Goal: Task Accomplishment & Management: Use online tool/utility

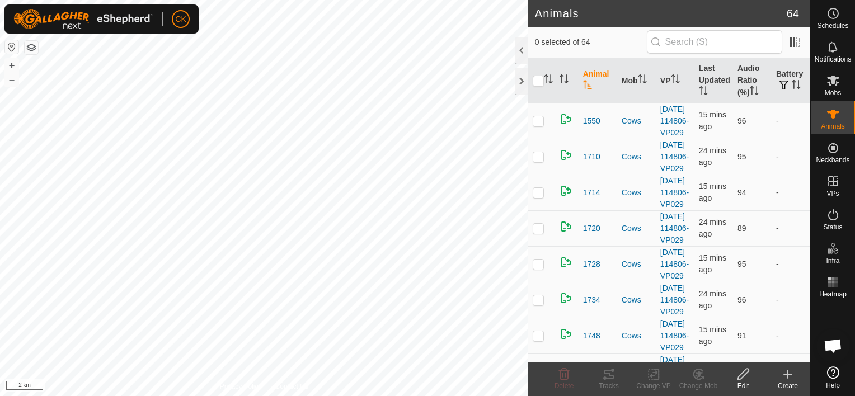
scroll to position [90, 0]
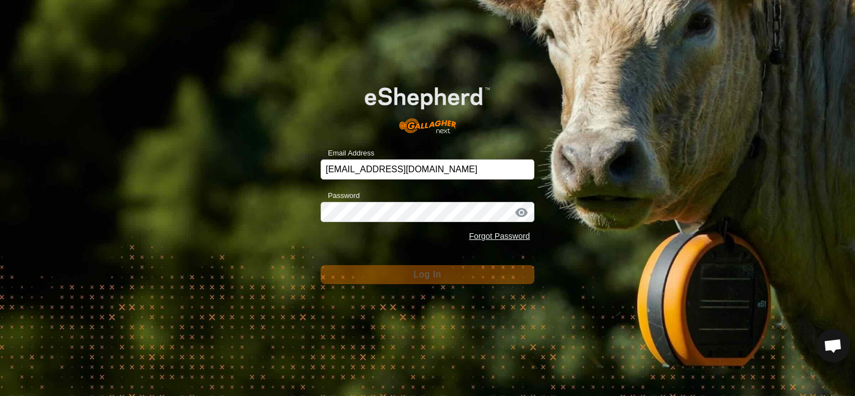
scroll to position [90, 0]
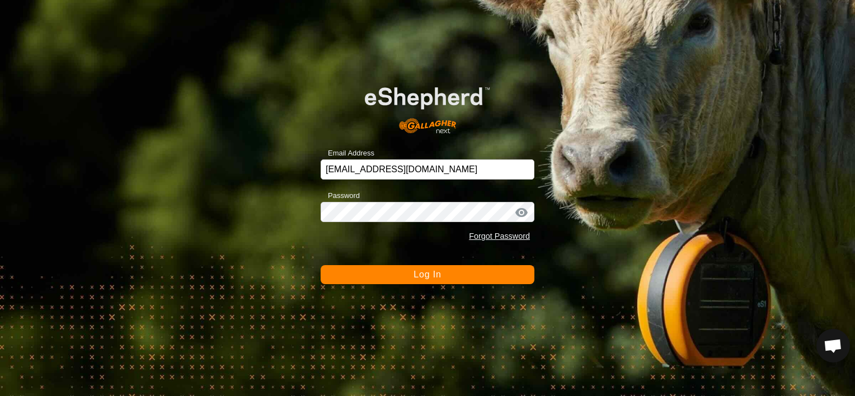
click at [500, 275] on button "Log In" at bounding box center [428, 274] width 214 height 19
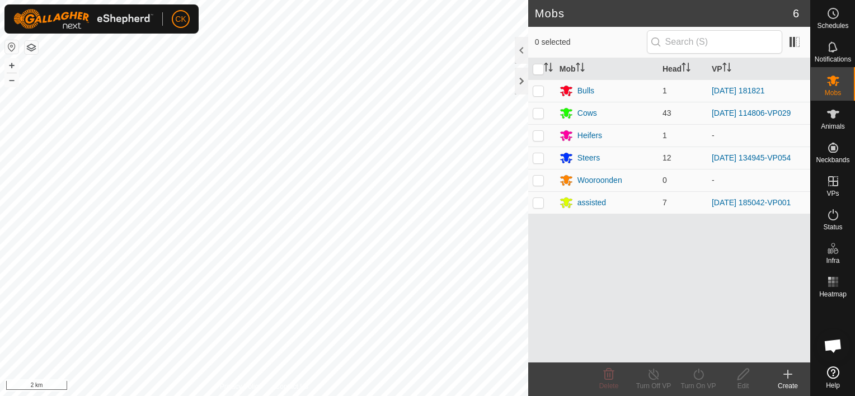
scroll to position [90, 0]
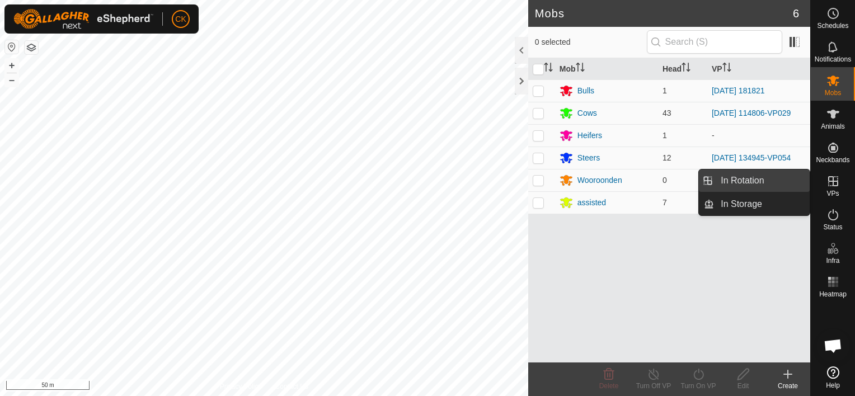
click at [758, 180] on link "In Rotation" at bounding box center [762, 181] width 96 height 22
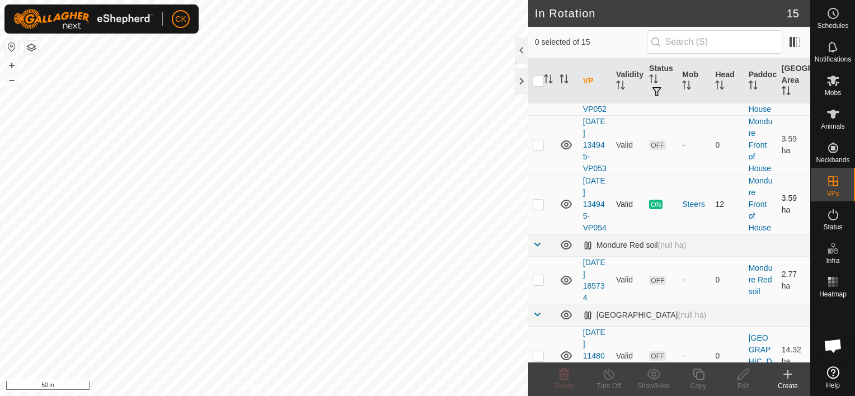
scroll to position [448, 0]
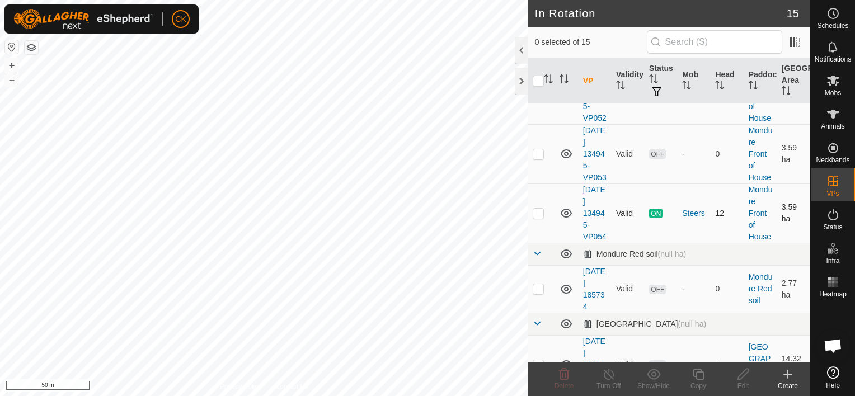
click at [538, 218] on p-checkbox at bounding box center [538, 213] width 11 height 9
checkbox input "true"
click at [697, 374] on icon at bounding box center [699, 374] width 14 height 13
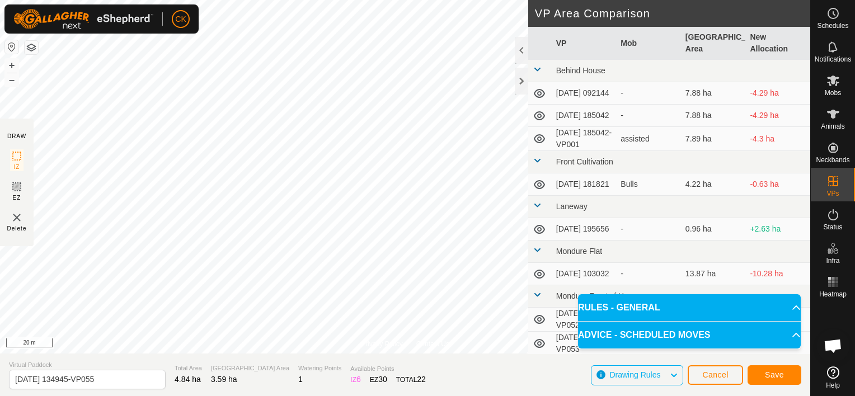
click at [210, 0] on html "CK Schedules Notifications Mobs Animals Neckbands VPs Status Infra Heatmap Help…" at bounding box center [427, 198] width 855 height 396
click at [781, 374] on span "Save" at bounding box center [774, 374] width 19 height 9
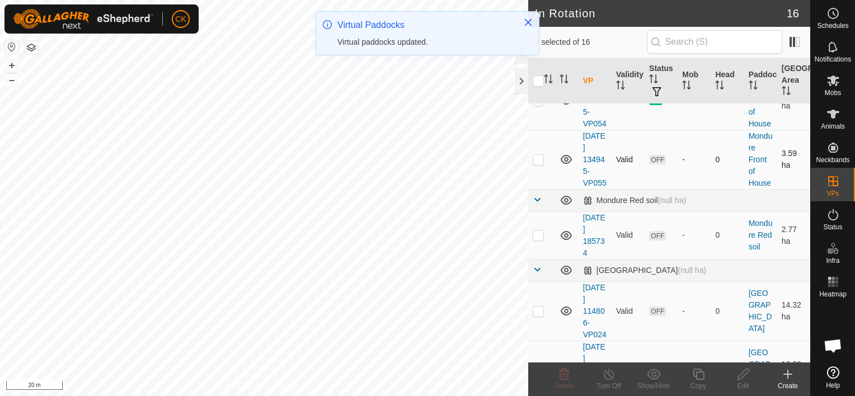
scroll to position [559, 0]
click at [536, 165] on p-checkbox at bounding box center [538, 160] width 11 height 9
checkbox input "true"
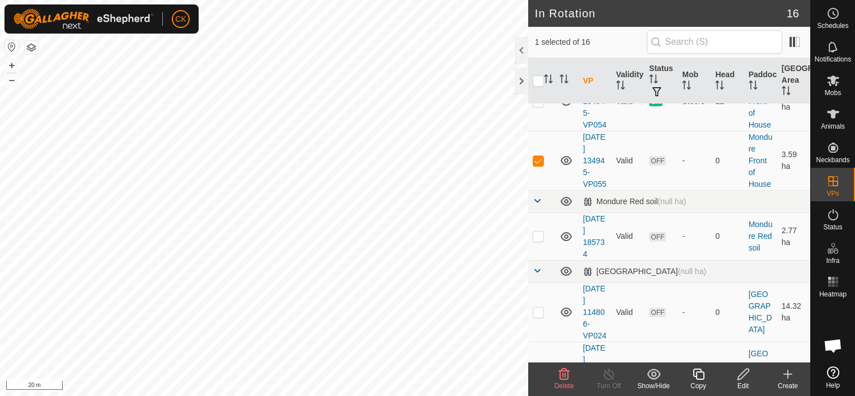
click at [698, 372] on icon at bounding box center [699, 374] width 14 height 13
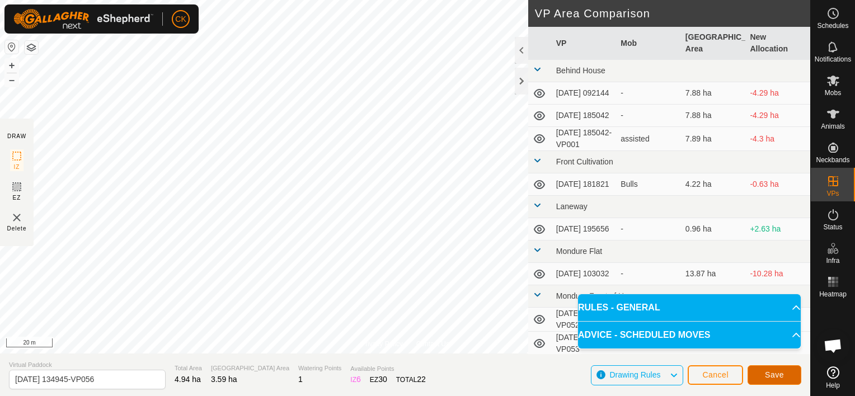
click at [767, 371] on span "Save" at bounding box center [774, 374] width 19 height 9
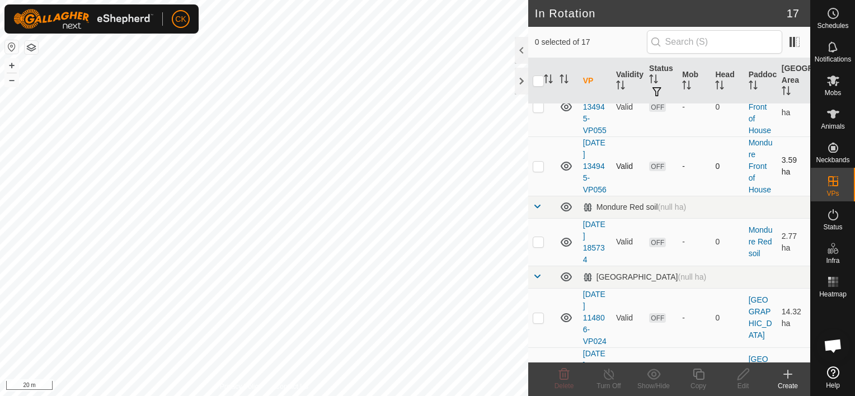
scroll to position [615, 0]
click at [536, 168] on p-checkbox at bounding box center [538, 163] width 11 height 9
checkbox input "true"
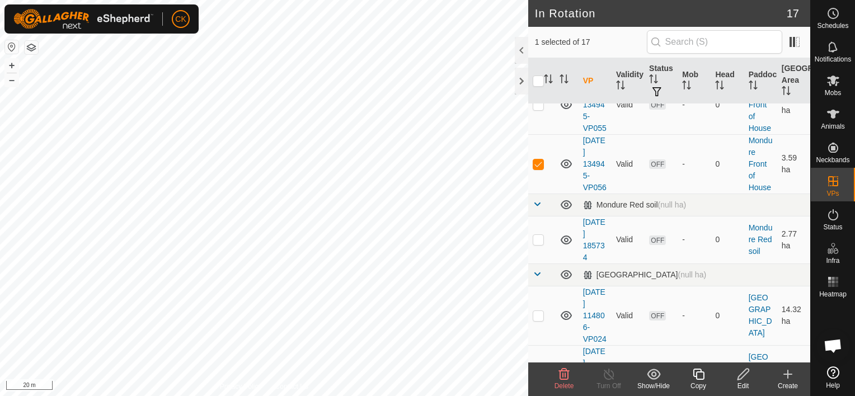
click at [698, 374] on icon at bounding box center [699, 374] width 14 height 13
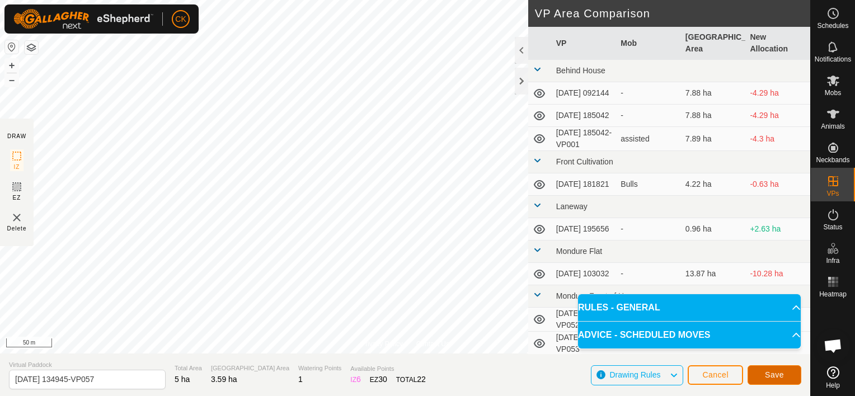
click at [779, 374] on span "Save" at bounding box center [774, 374] width 19 height 9
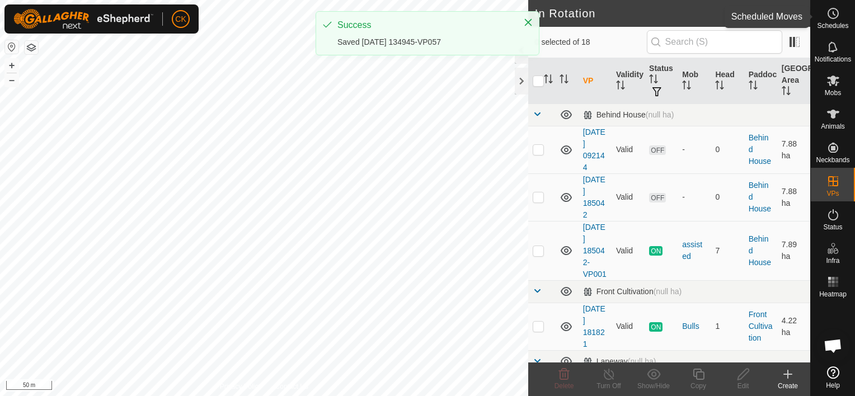
click at [835, 13] on icon at bounding box center [832, 13] width 13 height 13
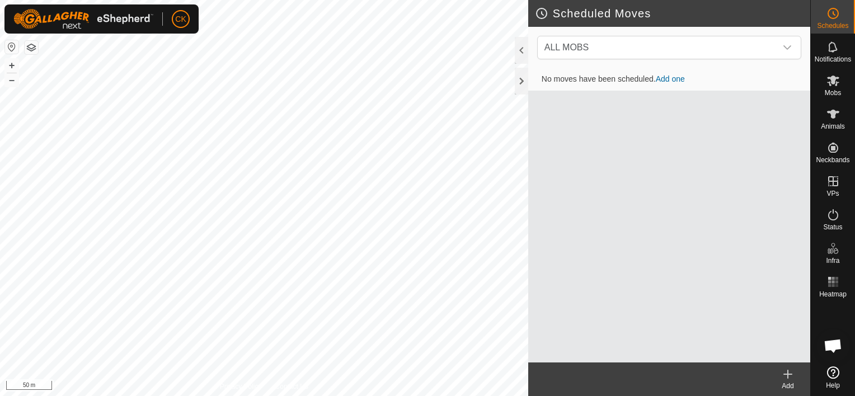
click at [785, 372] on icon at bounding box center [787, 374] width 13 height 13
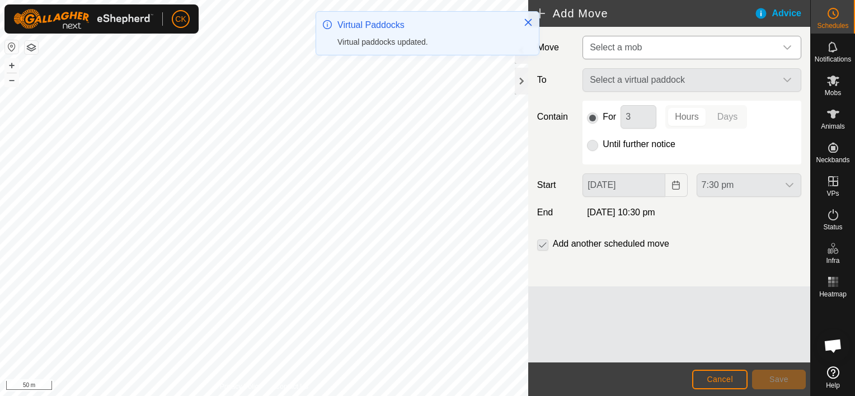
click at [789, 44] on icon "dropdown trigger" at bounding box center [787, 47] width 9 height 9
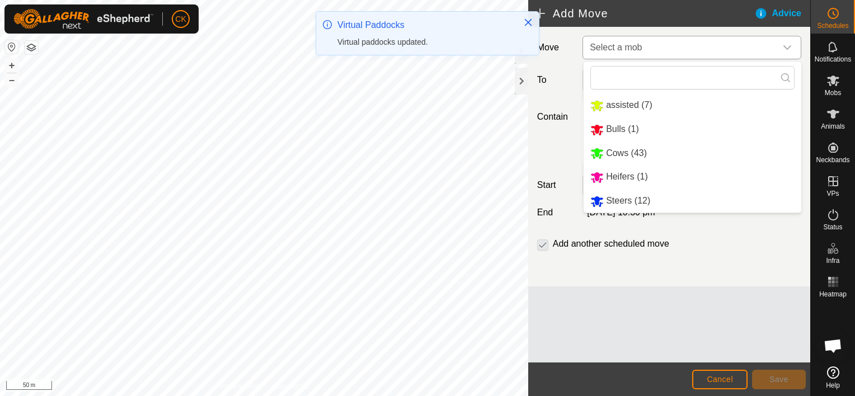
click at [619, 202] on li "Steers (12)" at bounding box center [693, 201] width 218 height 23
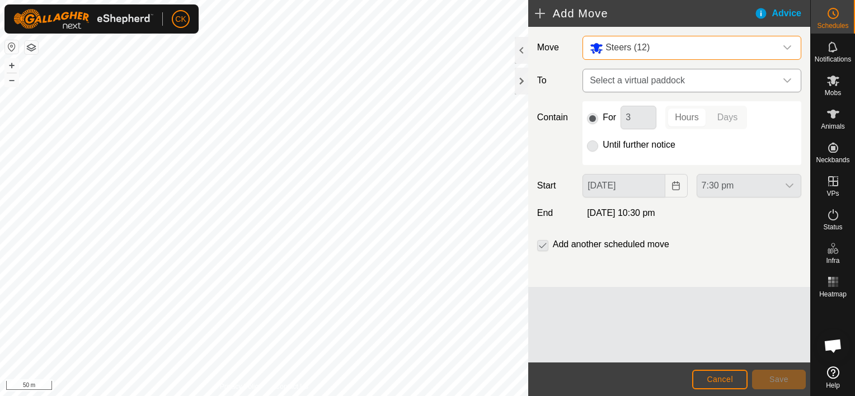
click at [792, 76] on div "dropdown trigger" at bounding box center [787, 80] width 22 height 22
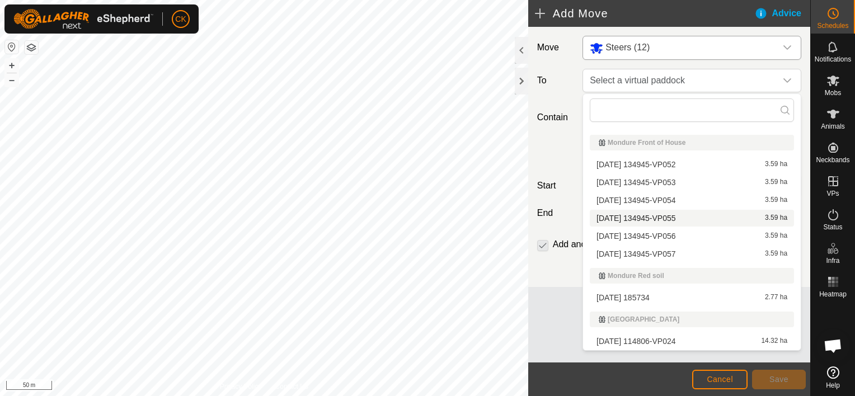
scroll to position [224, 0]
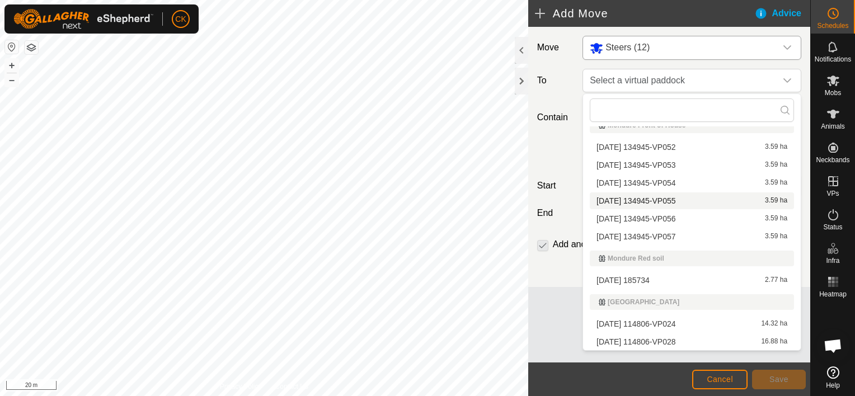
click at [666, 198] on li "[DATE] 134945-VP055 3.59 ha" at bounding box center [692, 200] width 204 height 17
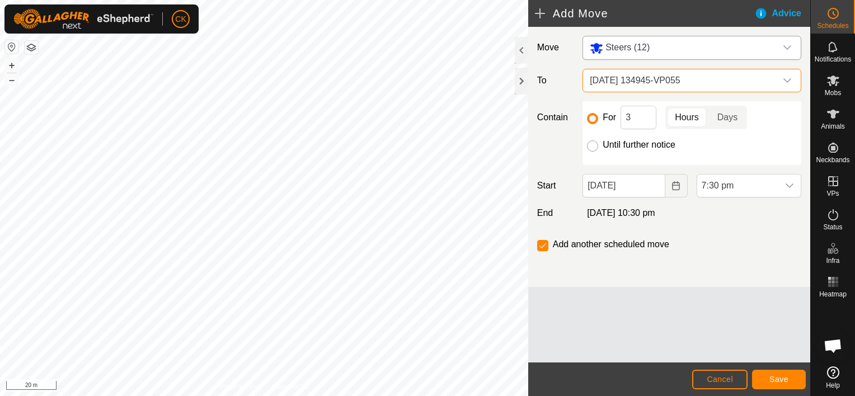
click at [593, 146] on input "Until further notice" at bounding box center [592, 145] width 11 height 11
radio input "true"
checkbox input "false"
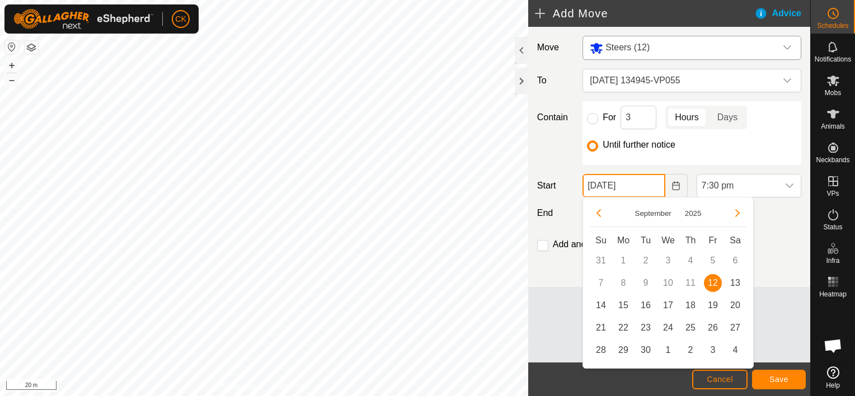
click at [642, 191] on input "[DATE]" at bounding box center [623, 185] width 82 height 23
click at [735, 281] on span "13" at bounding box center [735, 283] width 18 height 18
type input "[DATE]"
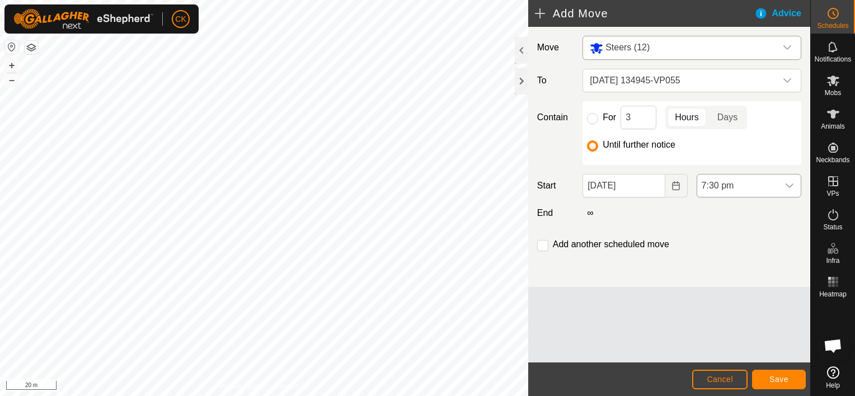
click at [788, 186] on icon "dropdown trigger" at bounding box center [790, 186] width 8 height 4
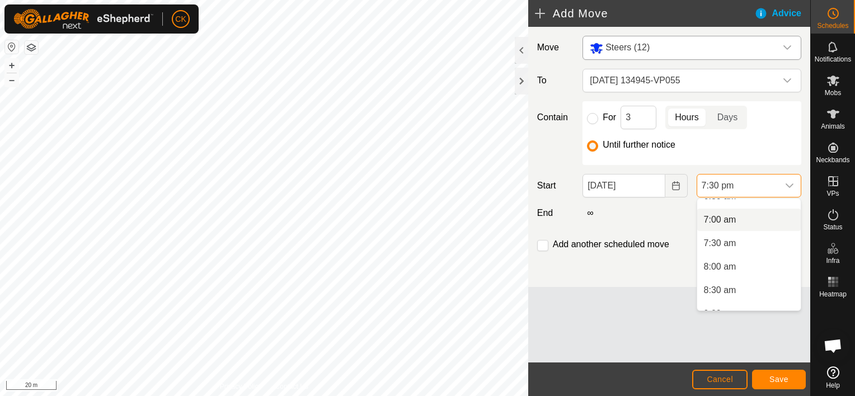
scroll to position [263, 0]
click at [717, 227] on li "6:00 am" at bounding box center [749, 229] width 104 height 22
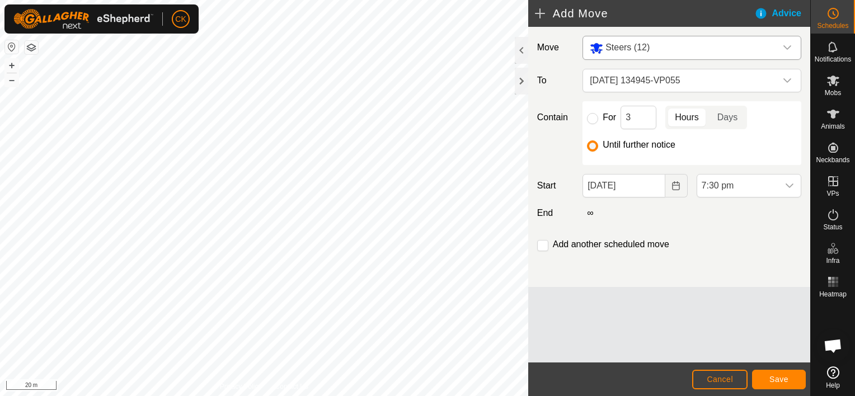
scroll to position [827, 0]
click at [790, 184] on icon "dropdown trigger" at bounding box center [789, 185] width 9 height 9
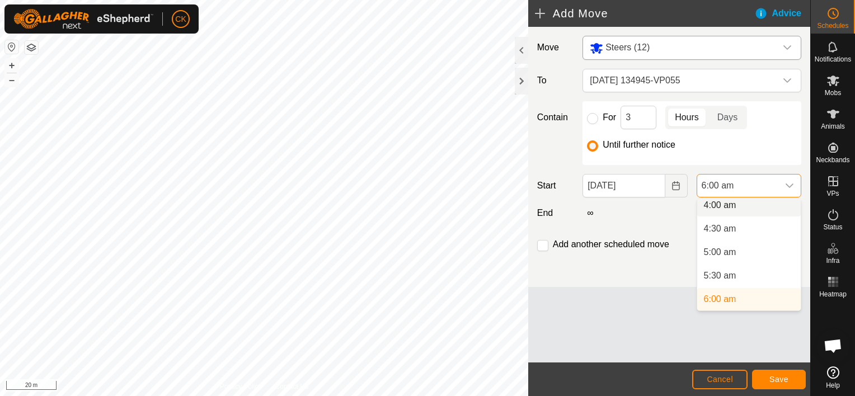
scroll to position [188, 0]
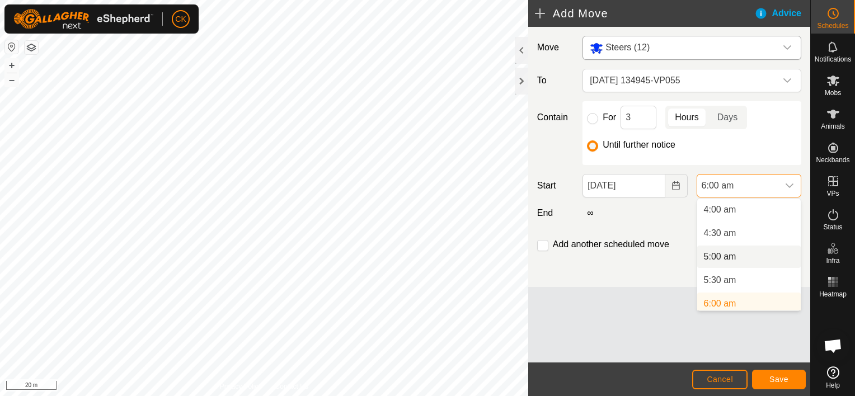
click at [717, 255] on li "5:00 am" at bounding box center [749, 257] width 104 height 22
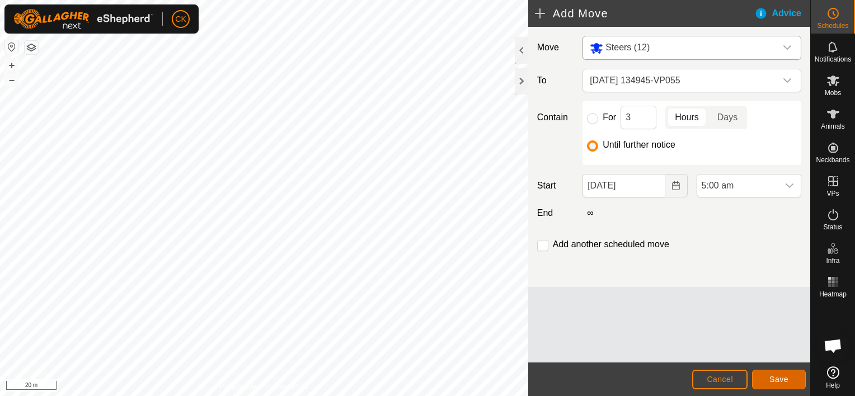
click at [778, 377] on span "Save" at bounding box center [778, 379] width 19 height 9
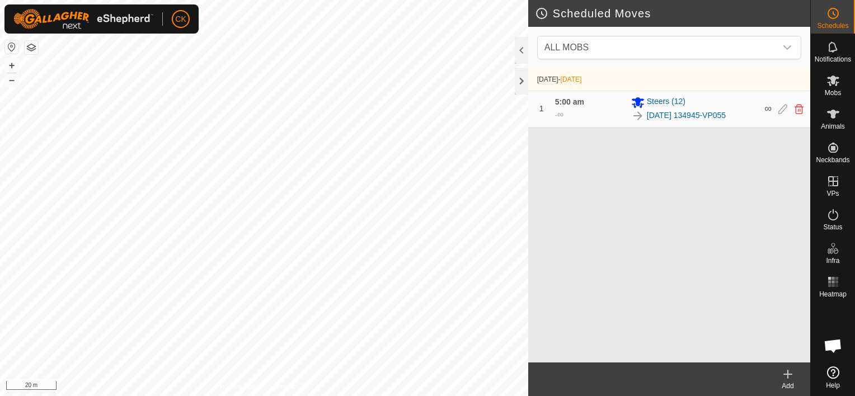
click at [789, 371] on icon at bounding box center [787, 374] width 13 height 13
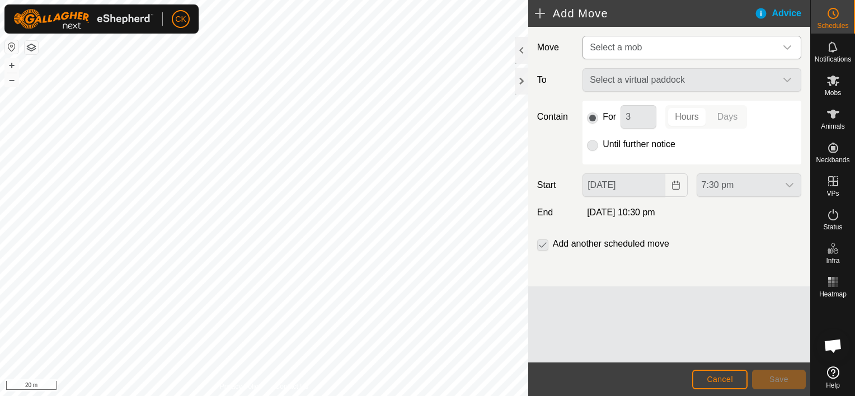
click at [787, 46] on icon "dropdown trigger" at bounding box center [787, 47] width 9 height 9
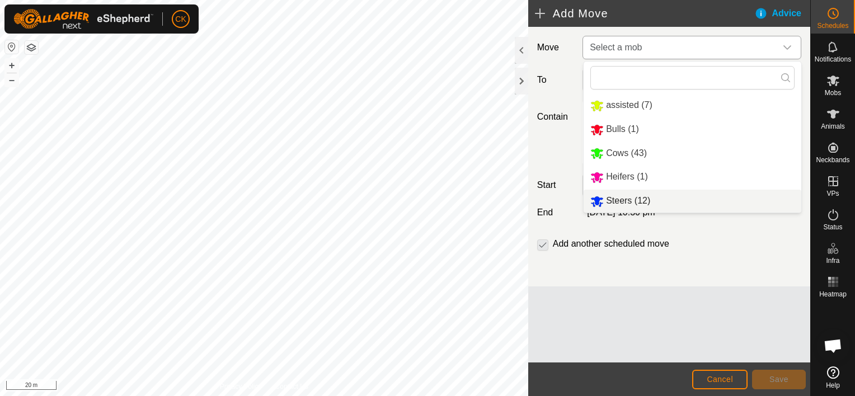
click at [631, 201] on li "Steers (12)" at bounding box center [693, 201] width 218 height 23
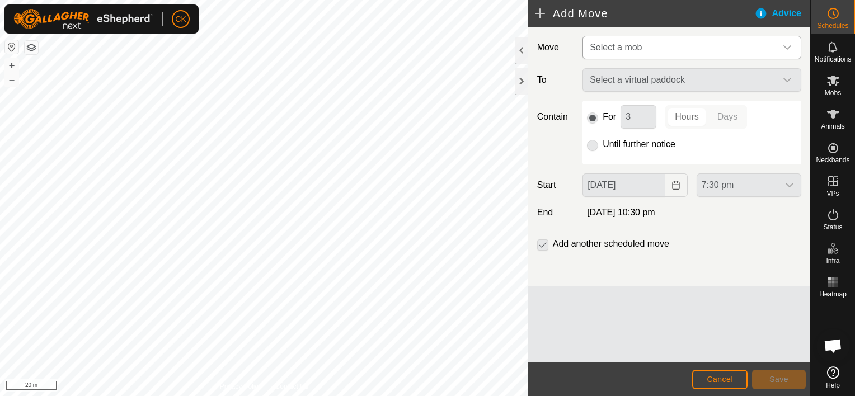
type input "[DATE]"
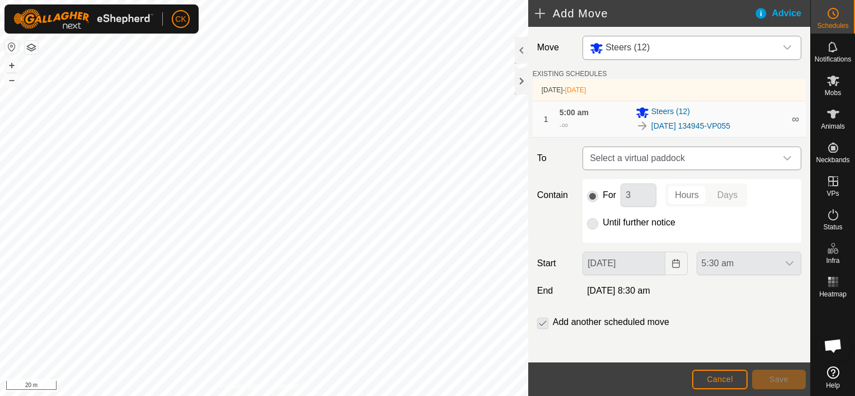
click at [783, 156] on icon "dropdown trigger" at bounding box center [787, 158] width 9 height 9
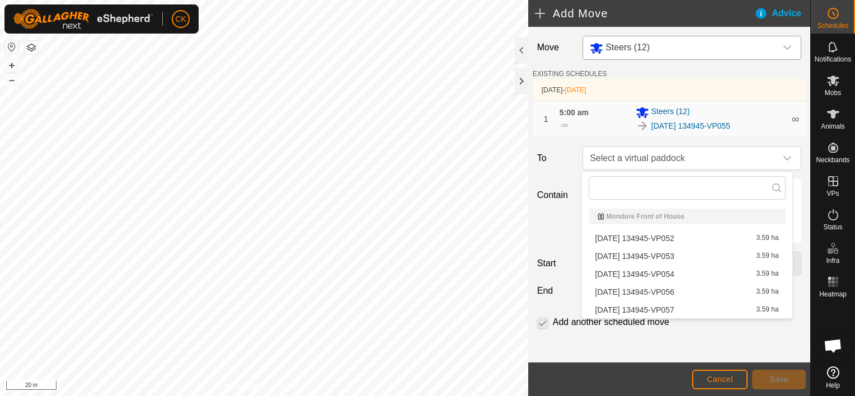
click at [680, 290] on li "[DATE] 134945-VP056 3.59 ha" at bounding box center [687, 292] width 197 height 17
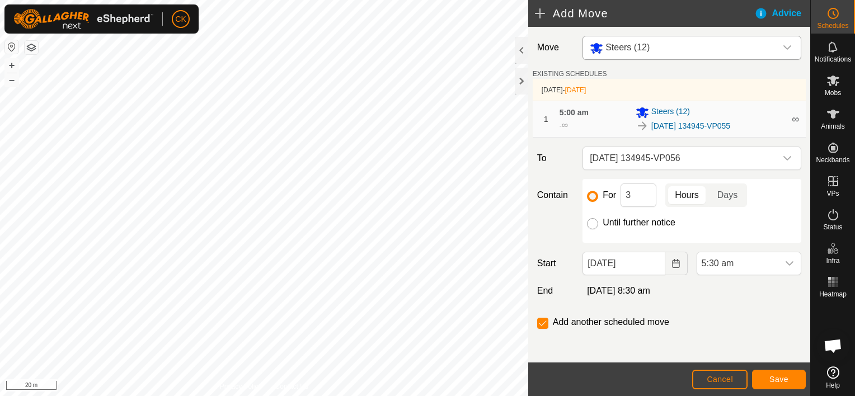
click at [591, 223] on input "Until further notice" at bounding box center [592, 223] width 11 height 11
radio input "true"
checkbox input "false"
click at [642, 264] on input "[DATE]" at bounding box center [623, 263] width 82 height 23
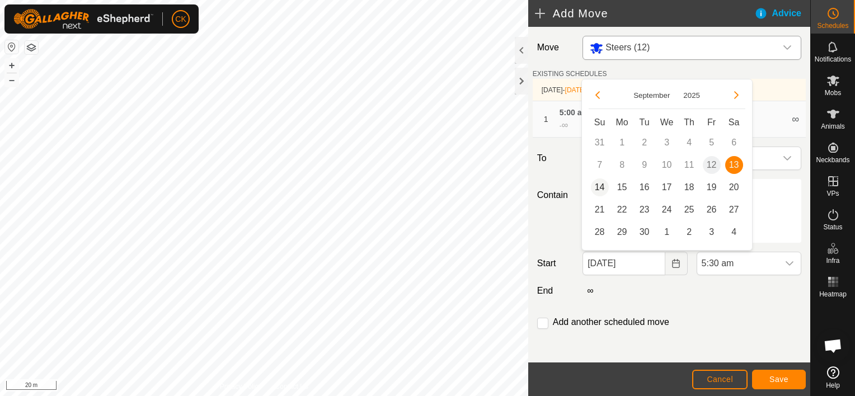
click at [598, 182] on span "14" at bounding box center [600, 187] width 18 height 18
type input "[DATE]"
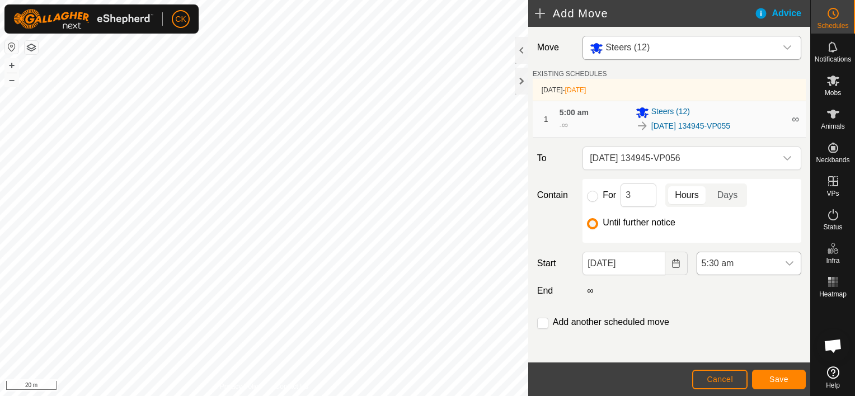
click at [785, 263] on icon "dropdown trigger" at bounding box center [789, 263] width 9 height 9
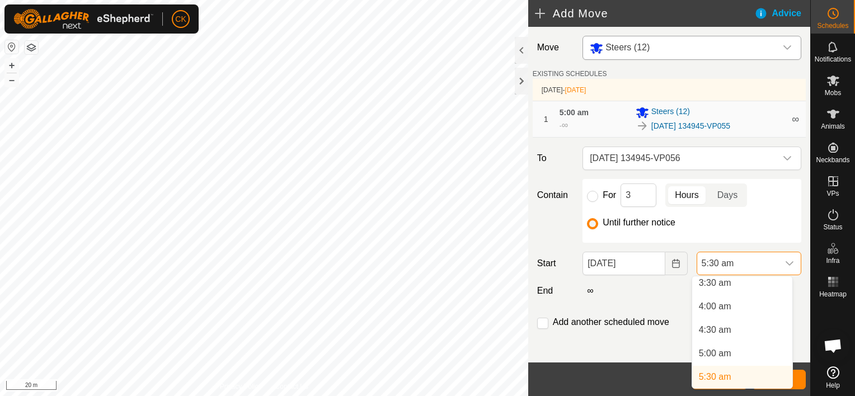
scroll to position [164, 0]
click at [716, 358] on li "5:00 am" at bounding box center [742, 358] width 100 height 22
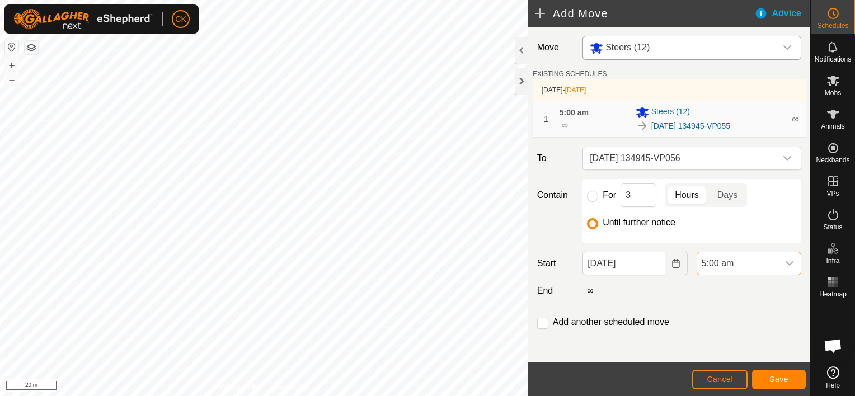
scroll to position [169, 0]
click at [773, 378] on span "Save" at bounding box center [778, 379] width 19 height 9
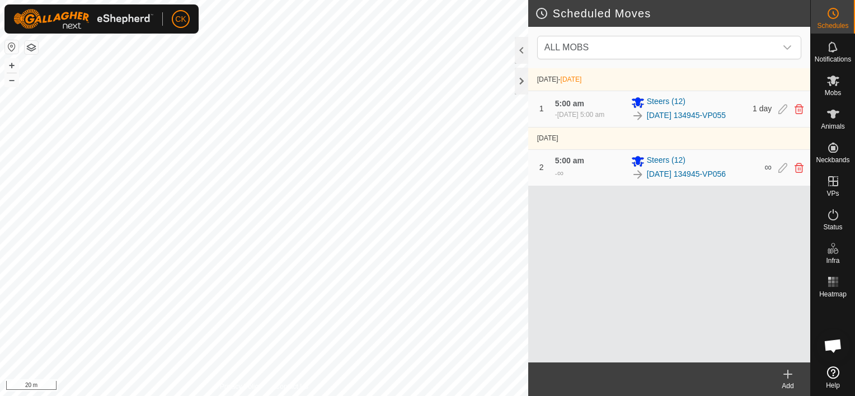
click at [787, 370] on icon at bounding box center [787, 374] width 13 height 13
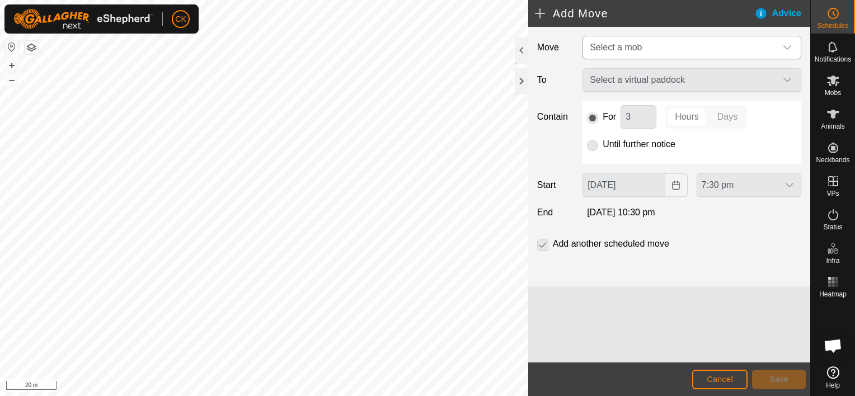
click at [791, 46] on icon "dropdown trigger" at bounding box center [787, 47] width 9 height 9
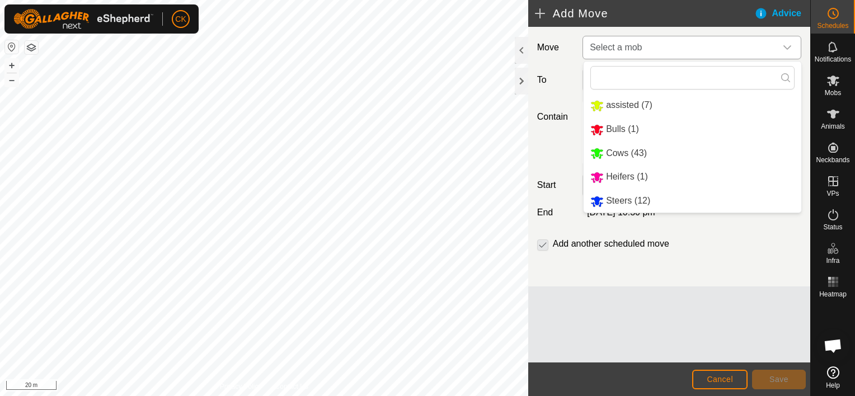
click at [624, 199] on li "Steers (12)" at bounding box center [693, 201] width 218 height 23
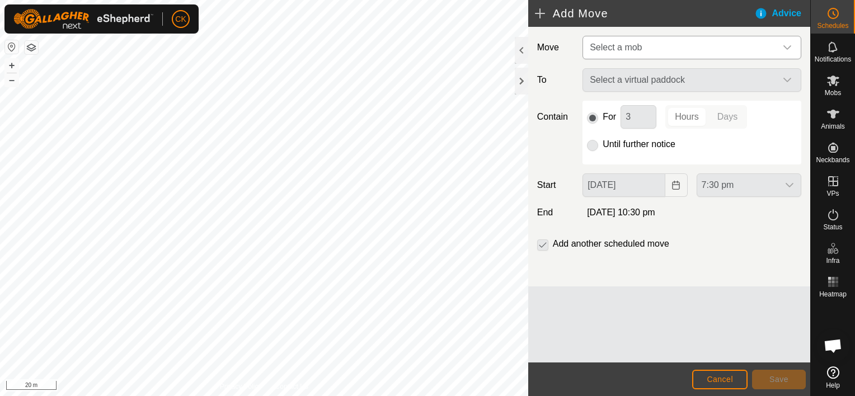
type input "[DATE]"
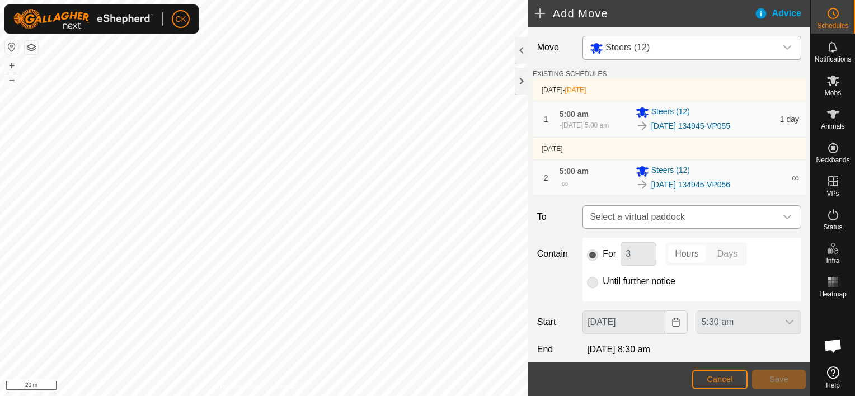
click at [783, 222] on icon "dropdown trigger" at bounding box center [787, 217] width 9 height 9
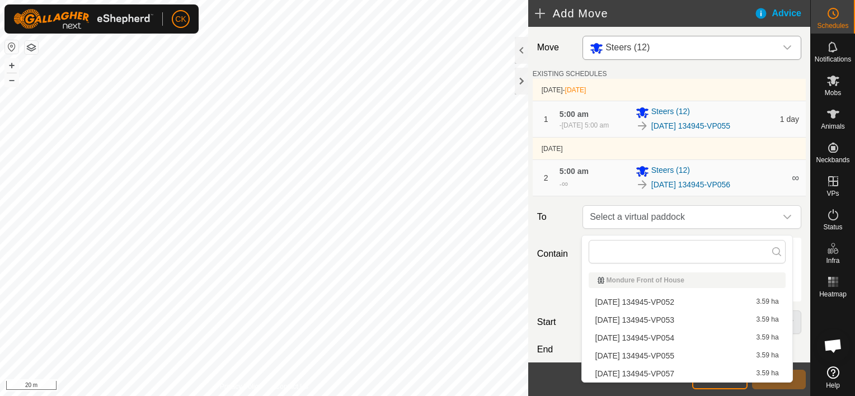
click at [680, 371] on li "[DATE] 134945-VP057 3.59 ha" at bounding box center [687, 373] width 197 height 17
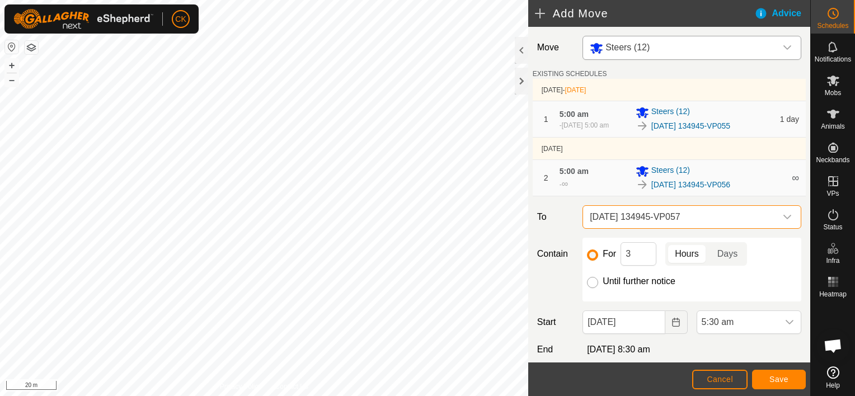
click at [592, 286] on input "Until further notice" at bounding box center [592, 282] width 11 height 11
radio input "true"
checkbox input "false"
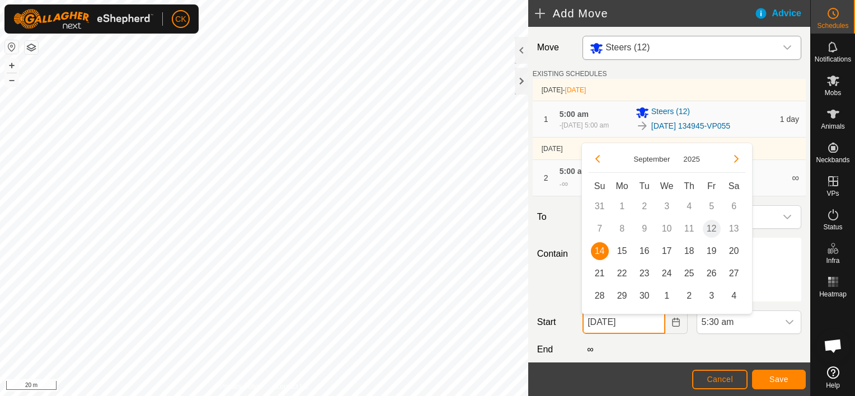
click at [645, 328] on input "[DATE]" at bounding box center [623, 322] width 82 height 23
click at [623, 249] on span "15" at bounding box center [622, 251] width 18 height 18
type input "[DATE]"
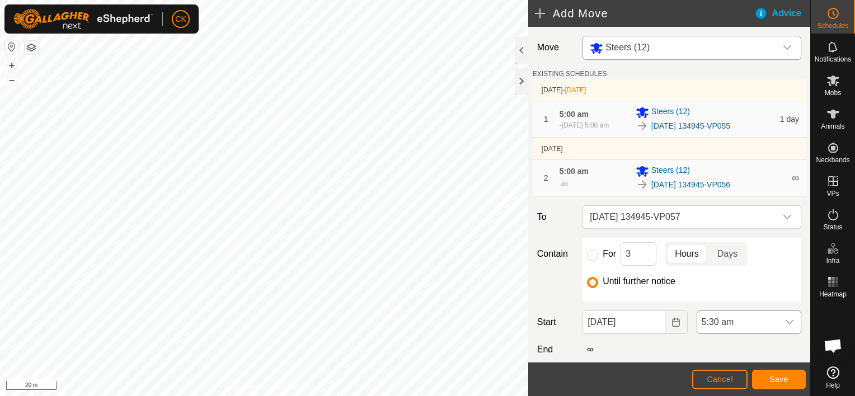
click at [785, 325] on icon "dropdown trigger" at bounding box center [789, 322] width 9 height 9
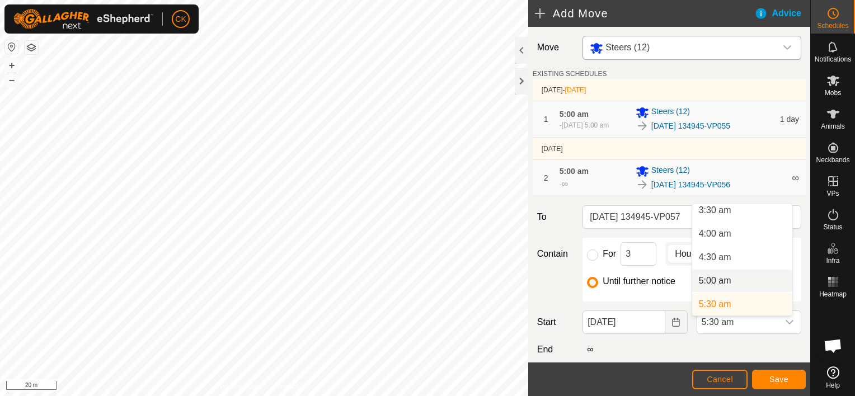
click at [739, 279] on li "5:00 am" at bounding box center [742, 281] width 100 height 22
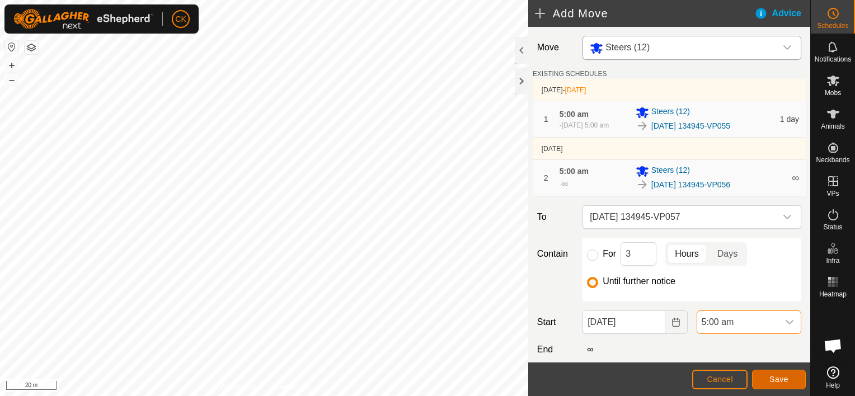
click at [777, 375] on span "Save" at bounding box center [778, 379] width 19 height 9
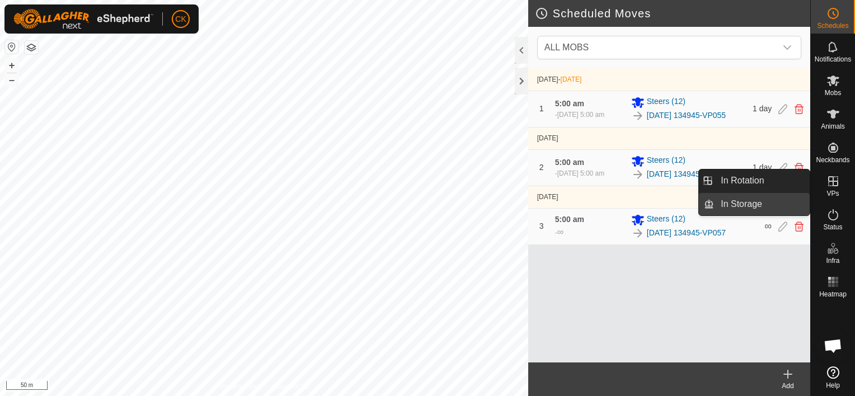
click at [754, 204] on link "In Storage" at bounding box center [762, 204] width 96 height 22
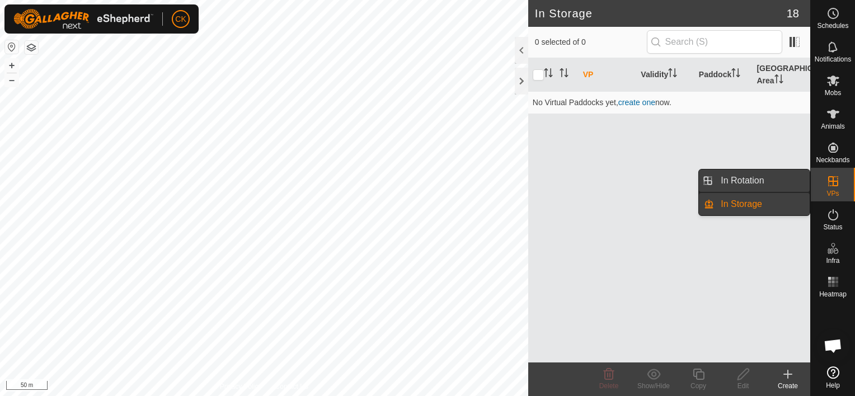
click at [771, 179] on link "In Rotation" at bounding box center [762, 181] width 96 height 22
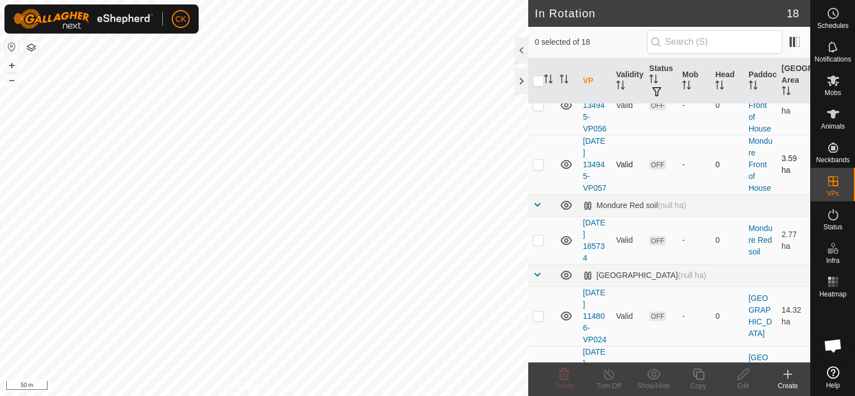
scroll to position [727, 0]
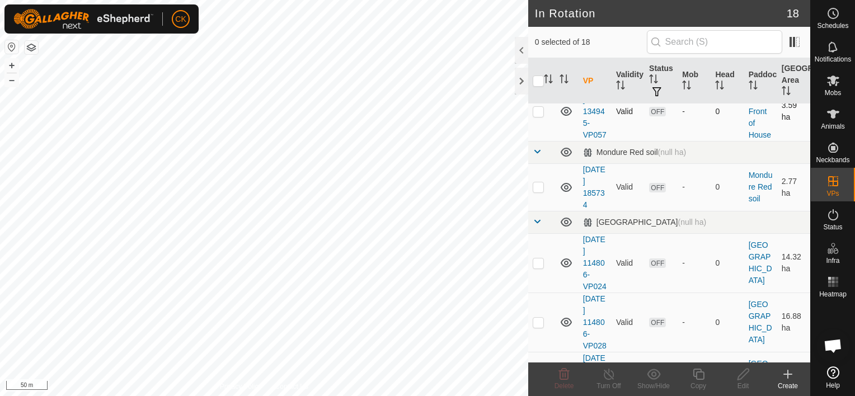
click at [537, 116] on p-checkbox at bounding box center [538, 111] width 11 height 9
checkbox input "true"
click at [699, 373] on icon at bounding box center [699, 374] width 14 height 13
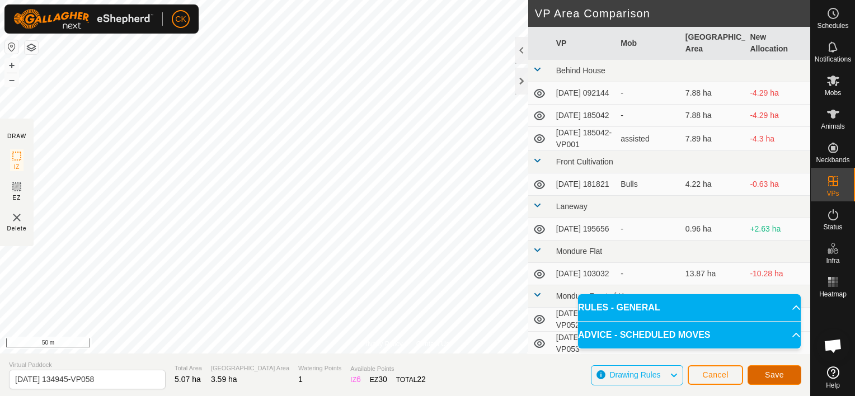
click at [766, 371] on span "Save" at bounding box center [774, 374] width 19 height 9
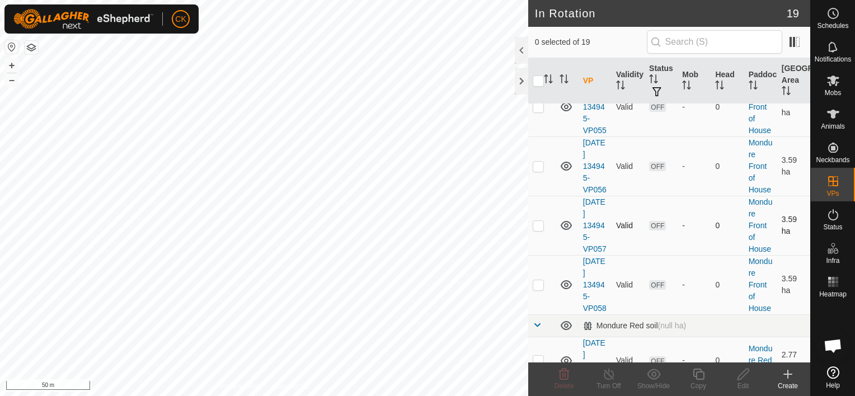
scroll to position [727, 0]
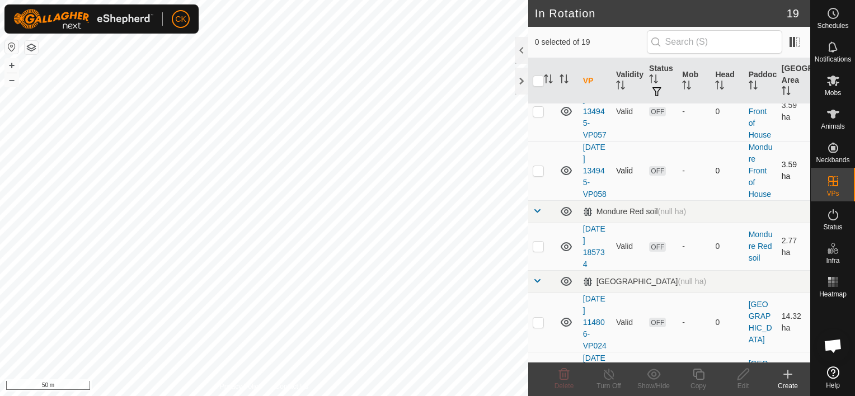
click at [537, 175] on p-checkbox at bounding box center [538, 170] width 11 height 9
checkbox input "true"
click at [696, 373] on icon at bounding box center [698, 374] width 11 height 11
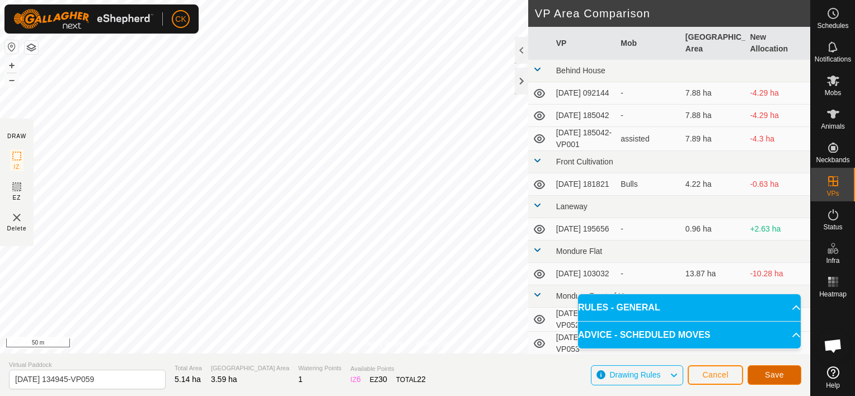
click at [760, 372] on button "Save" at bounding box center [774, 375] width 54 height 20
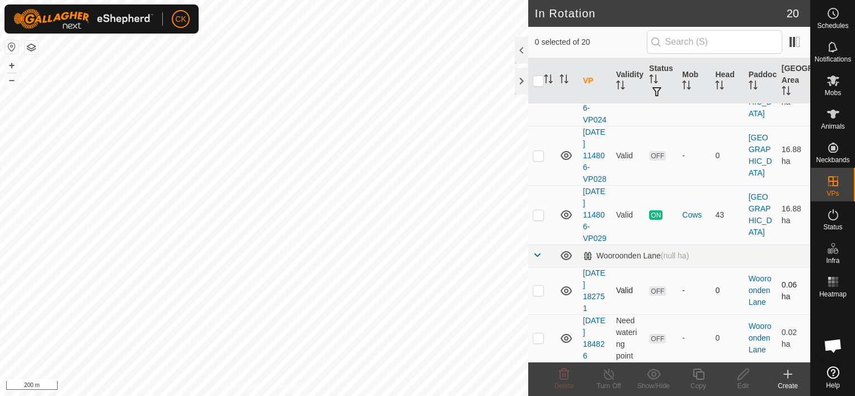
scroll to position [1094, 0]
click at [544, 244] on td at bounding box center [541, 214] width 27 height 59
checkbox input "true"
click at [694, 373] on icon at bounding box center [699, 374] width 14 height 13
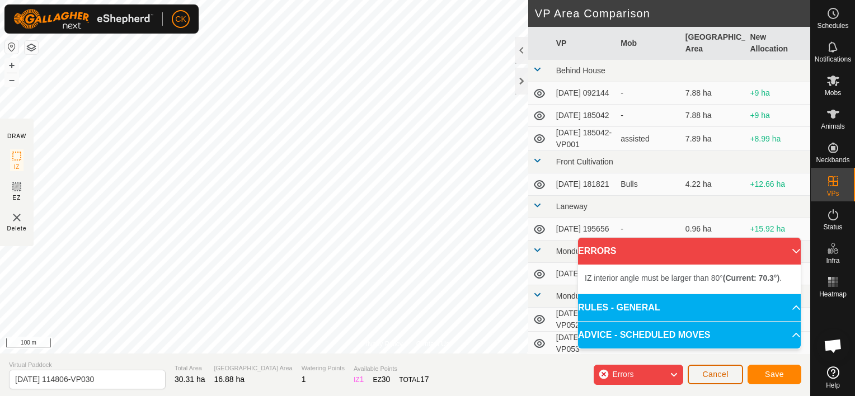
click at [727, 376] on span "Cancel" at bounding box center [715, 374] width 26 height 9
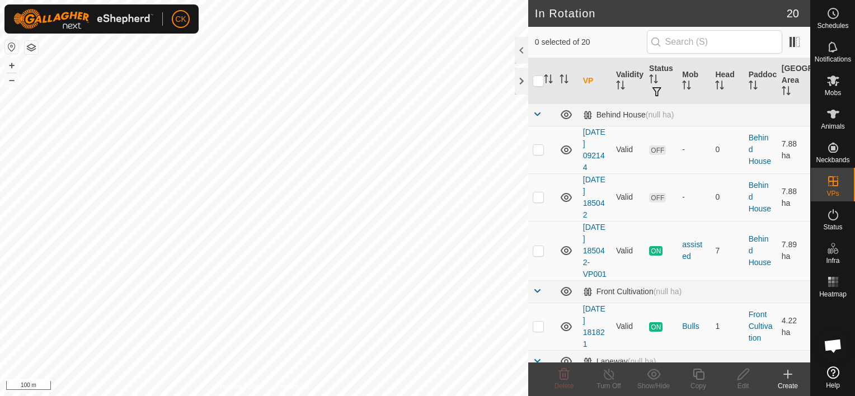
click at [788, 374] on icon at bounding box center [788, 374] width 8 height 0
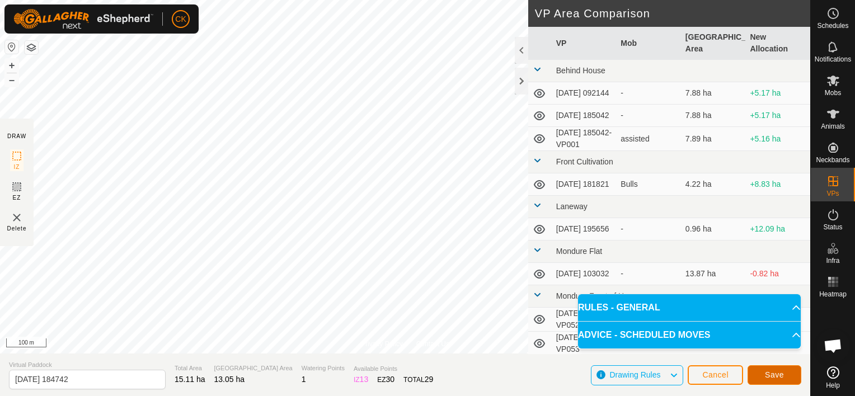
click at [786, 372] on button "Save" at bounding box center [774, 375] width 54 height 20
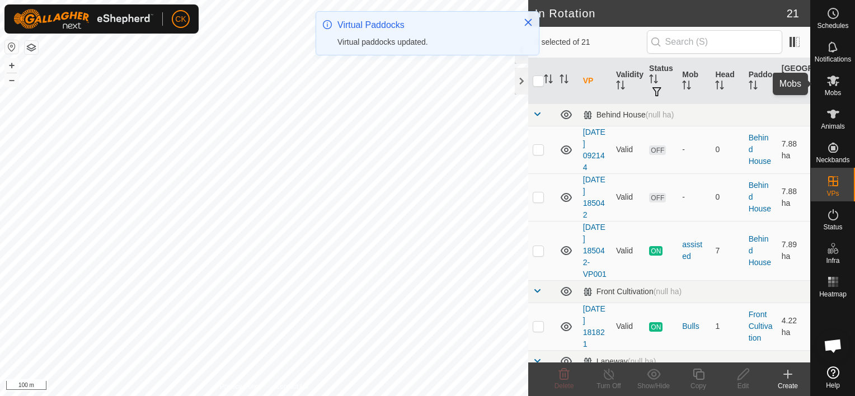
click at [830, 77] on icon at bounding box center [833, 81] width 12 height 11
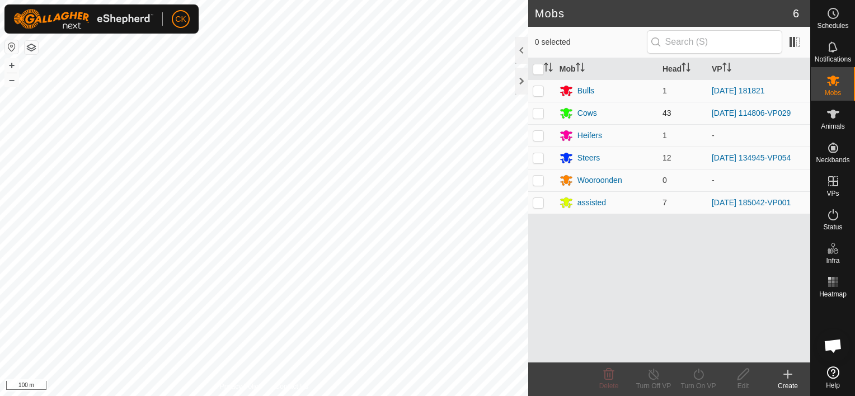
click at [536, 112] on p-checkbox at bounding box center [538, 113] width 11 height 9
checkbox input "true"
click at [697, 371] on icon at bounding box center [699, 374] width 14 height 13
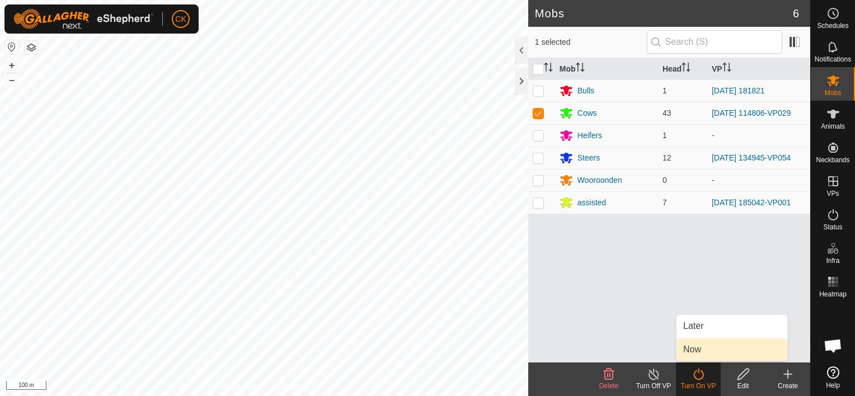
click at [695, 350] on link "Now" at bounding box center [731, 349] width 111 height 22
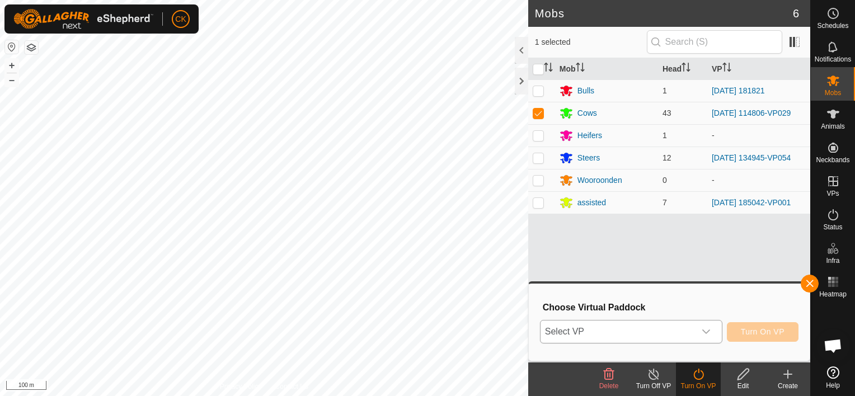
click at [705, 330] on icon "dropdown trigger" at bounding box center [706, 332] width 8 height 4
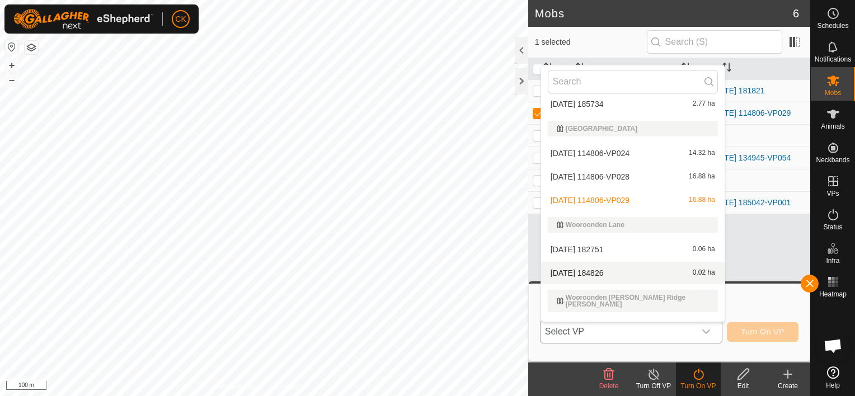
scroll to position [500, 0]
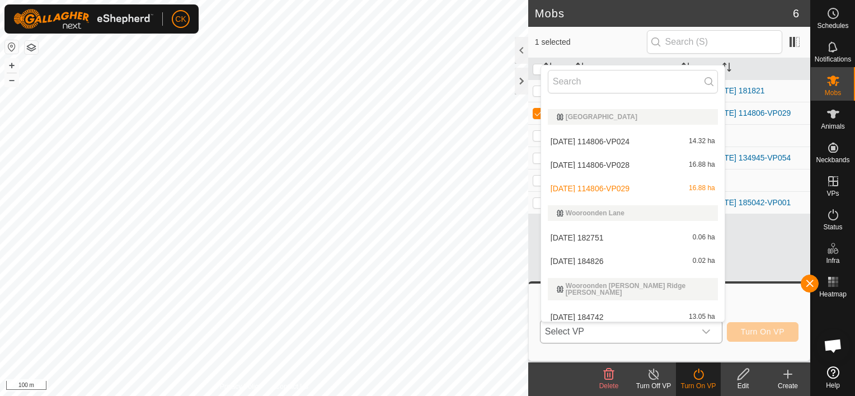
click at [603, 306] on li "[DATE] 184742 13.05 ha" at bounding box center [633, 317] width 184 height 22
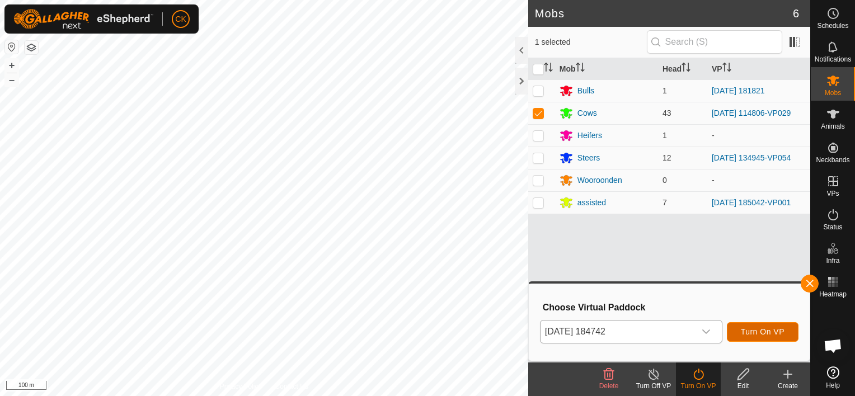
click at [770, 327] on span "Turn On VP" at bounding box center [763, 331] width 44 height 9
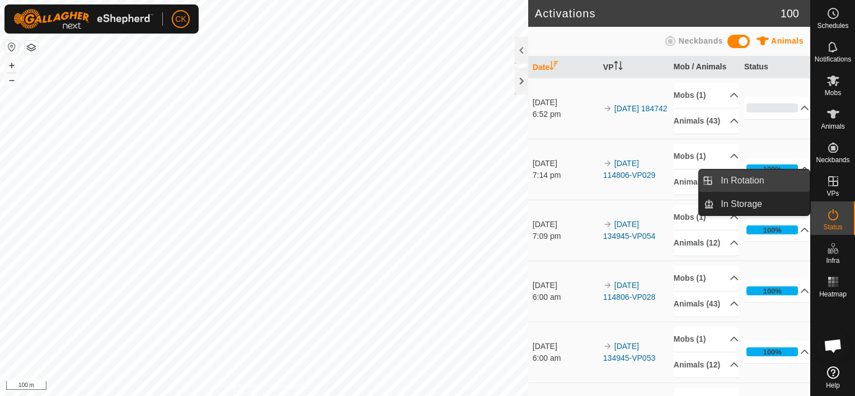
click at [750, 177] on link "In Rotation" at bounding box center [762, 181] width 96 height 22
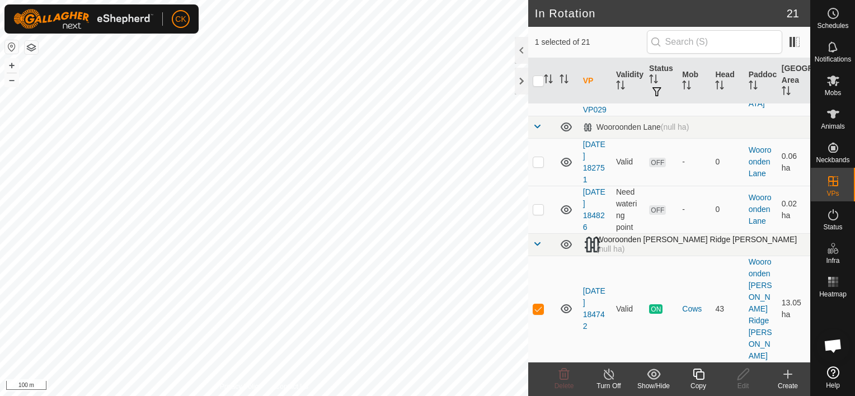
scroll to position [1244, 0]
click at [535, 313] on p-checkbox at bounding box center [538, 308] width 11 height 9
checkbox input "false"
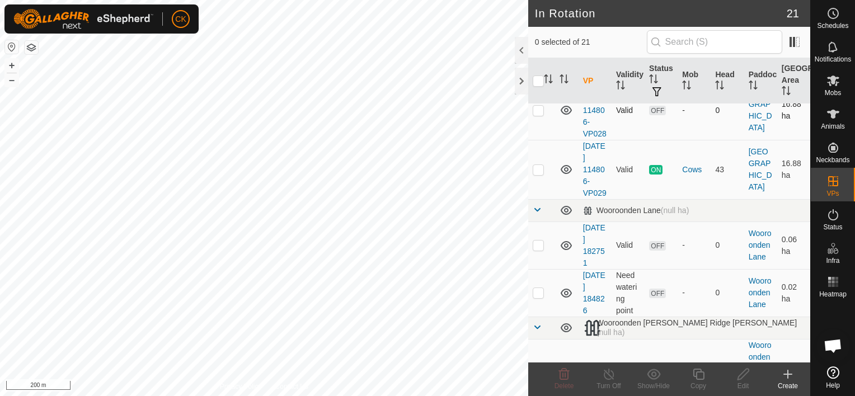
scroll to position [1076, 0]
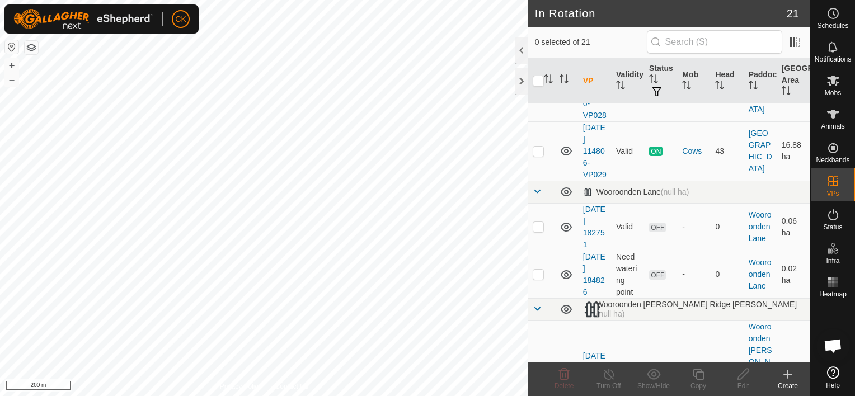
click at [538, 96] on p-checkbox at bounding box center [538, 91] width 11 height 9
click at [537, 96] on p-checkbox at bounding box center [538, 91] width 11 height 9
checkbox input "false"
click at [538, 37] on p-checkbox at bounding box center [538, 32] width 11 height 9
checkbox input "true"
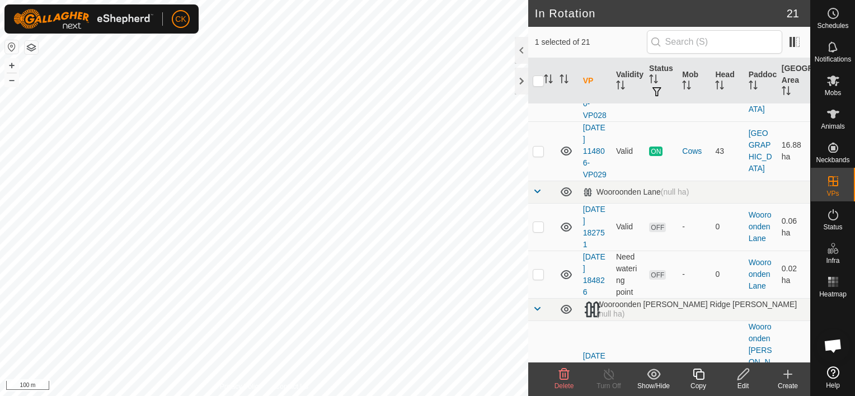
click at [699, 375] on icon at bounding box center [699, 374] width 14 height 13
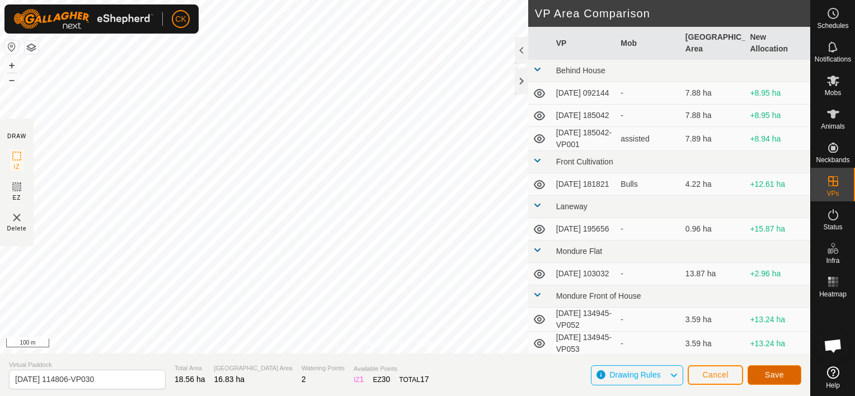
click at [772, 374] on span "Save" at bounding box center [774, 374] width 19 height 9
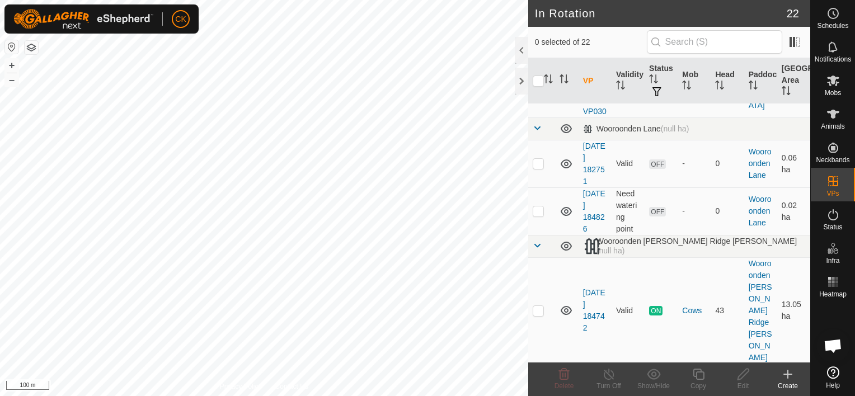
scroll to position [1231, 0]
click at [538, 91] on p-checkbox at bounding box center [538, 86] width 11 height 9
checkbox input "true"
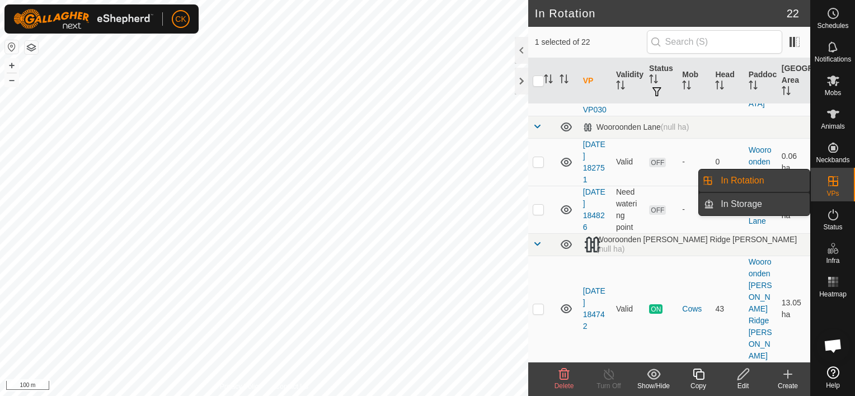
click at [792, 201] on link "In Storage" at bounding box center [762, 204] width 96 height 22
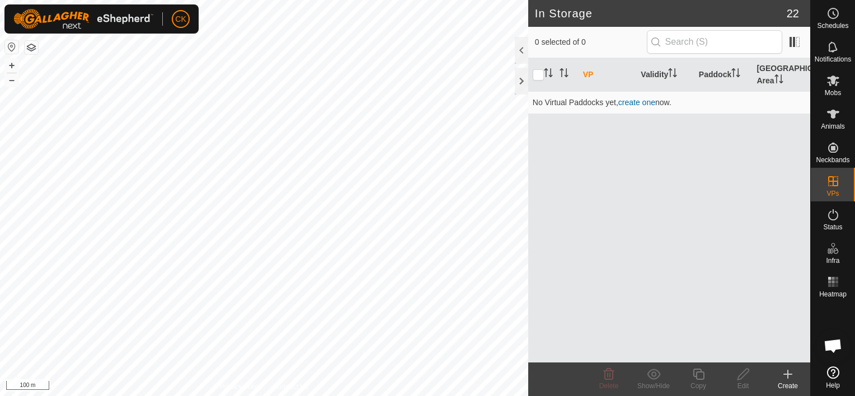
click at [784, 373] on icon at bounding box center [787, 374] width 13 height 13
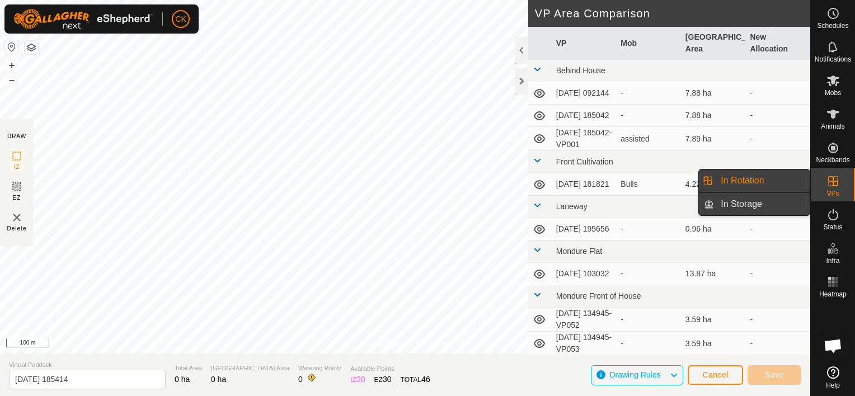
click at [754, 205] on link "In Storage" at bounding box center [762, 204] width 96 height 22
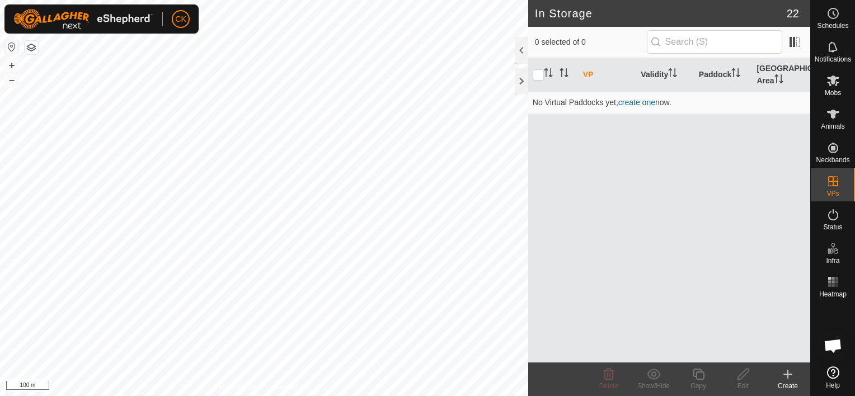
click at [784, 371] on icon at bounding box center [787, 374] width 13 height 13
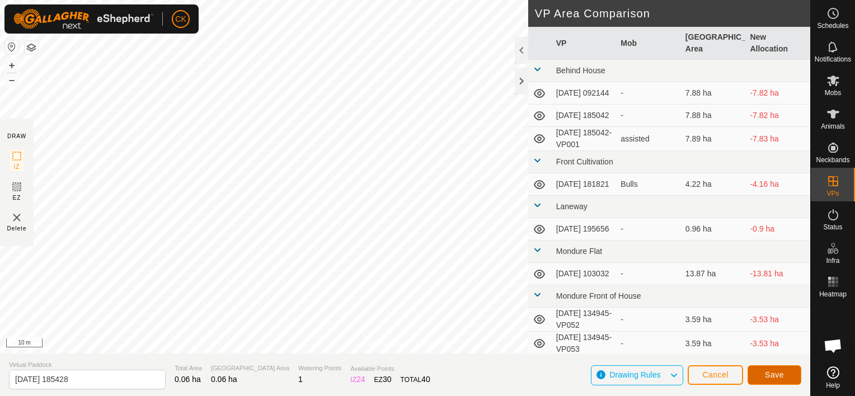
click at [766, 375] on span "Save" at bounding box center [774, 374] width 19 height 9
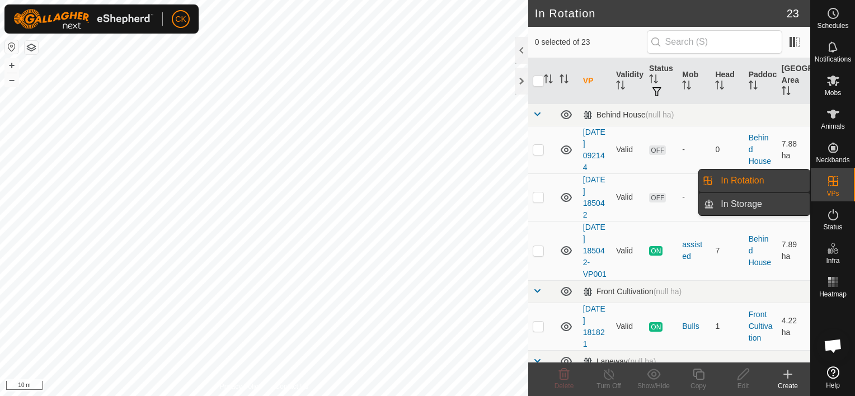
click at [755, 206] on link "In Storage" at bounding box center [762, 204] width 96 height 22
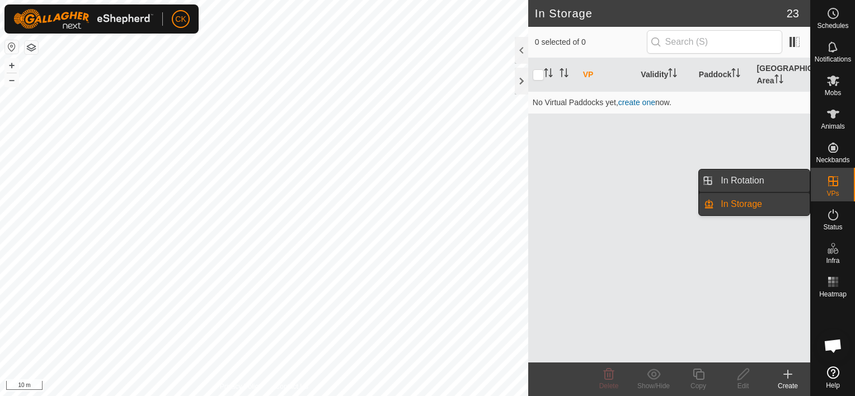
click at [748, 178] on link "In Rotation" at bounding box center [762, 181] width 96 height 22
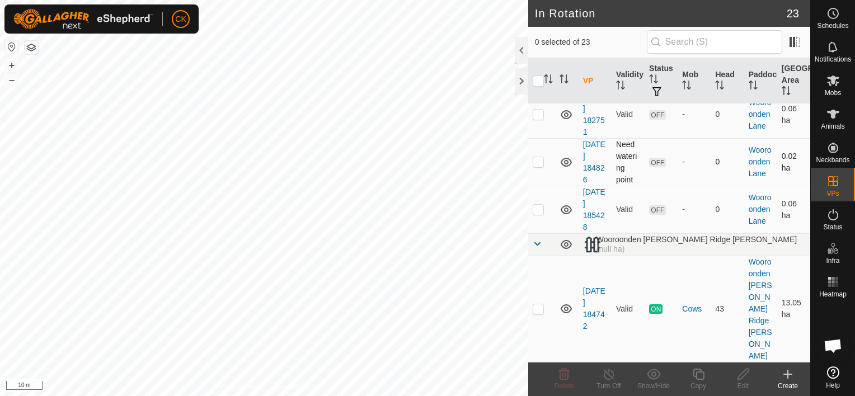
scroll to position [1343, 0]
click at [539, 214] on p-checkbox at bounding box center [538, 209] width 11 height 9
click at [651, 371] on icon at bounding box center [654, 374] width 14 height 13
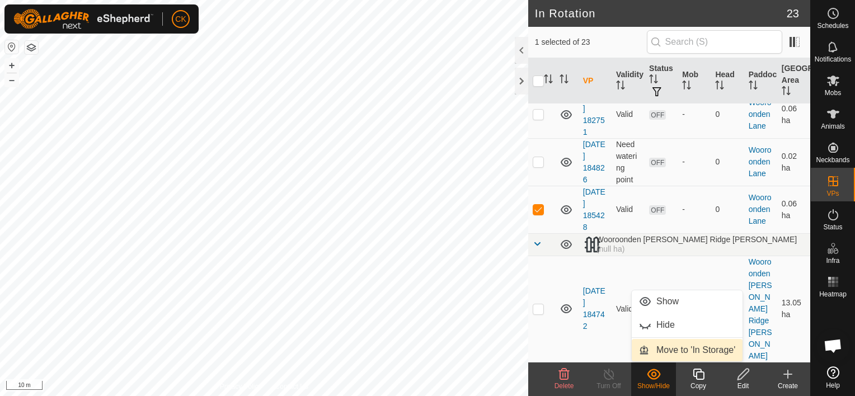
click at [680, 349] on link "Move to 'In Storage'" at bounding box center [687, 350] width 111 height 22
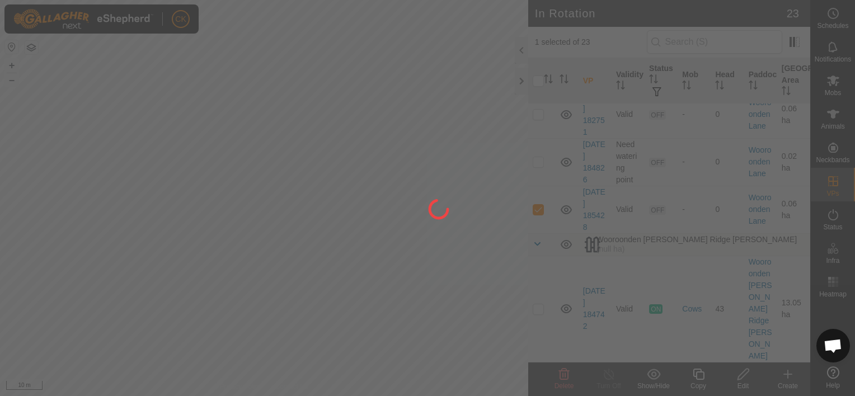
checkbox input "false"
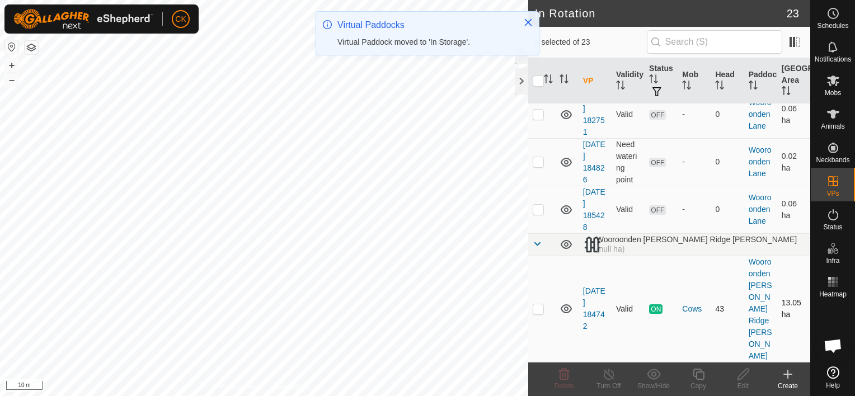
scroll to position [1315, 0]
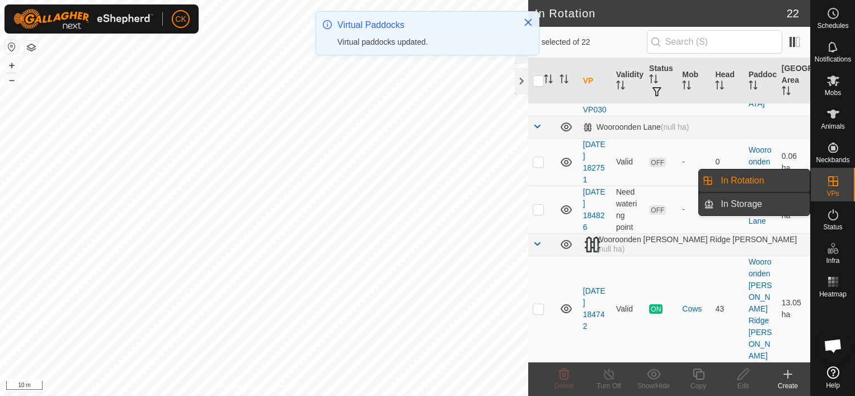
click at [782, 200] on link "In Storage" at bounding box center [762, 204] width 96 height 22
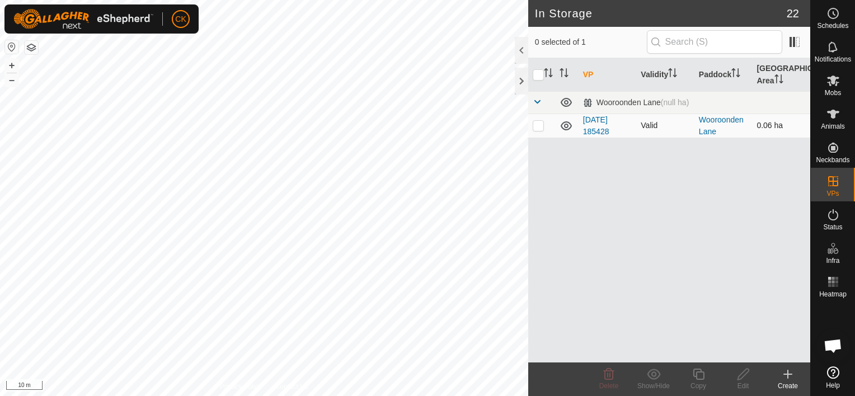
click at [536, 125] on p-checkbox at bounding box center [538, 125] width 11 height 9
checkbox input "true"
click at [651, 374] on icon at bounding box center [654, 374] width 14 height 13
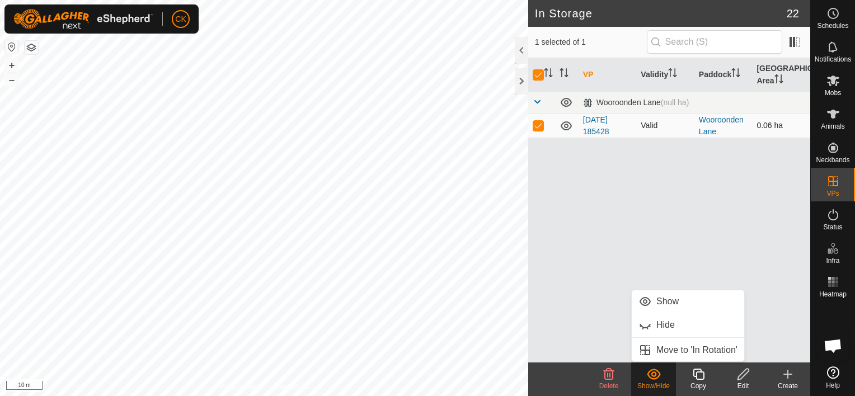
click at [534, 123] on p-checkbox at bounding box center [538, 125] width 11 height 9
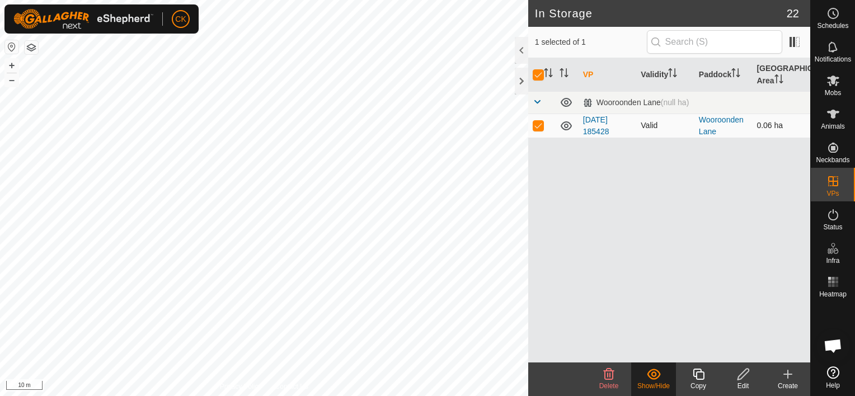
checkbox input "false"
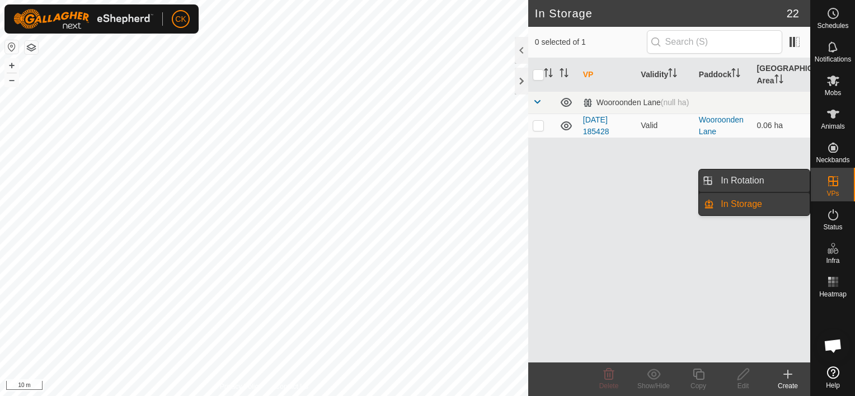
click at [794, 178] on link "In Rotation" at bounding box center [762, 181] width 96 height 22
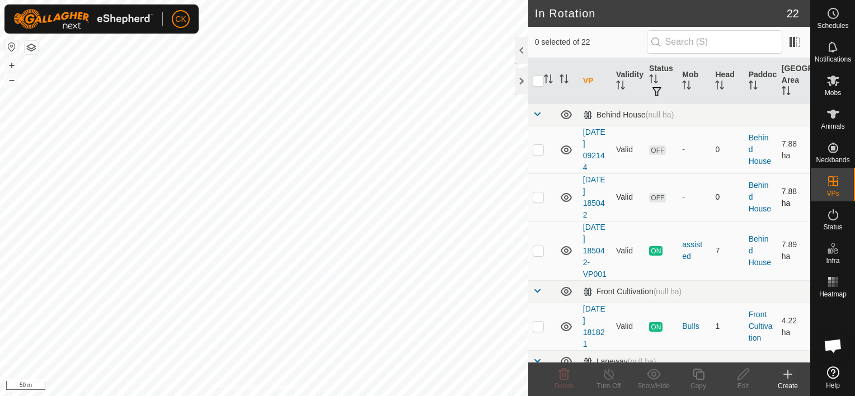
click at [557, 215] on div "In Rotation 22 0 selected of 22 VP Validity Status Mob Head Paddock Grazing Are…" at bounding box center [405, 198] width 810 height 396
click at [831, 112] on icon at bounding box center [833, 114] width 12 height 9
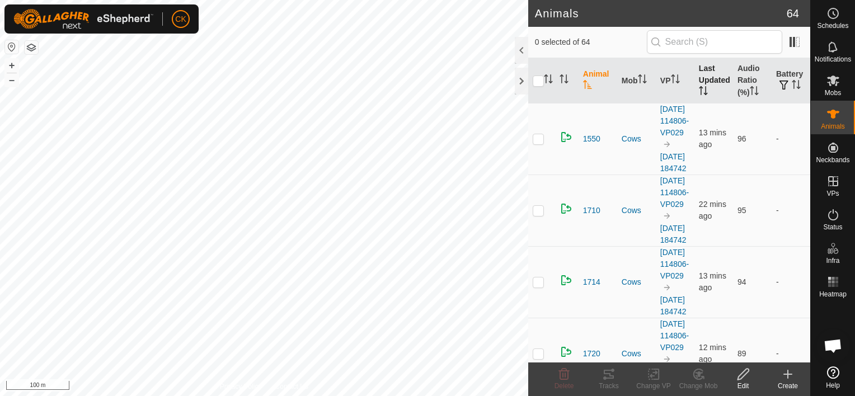
click at [709, 74] on th "Last Updated" at bounding box center [713, 80] width 39 height 45
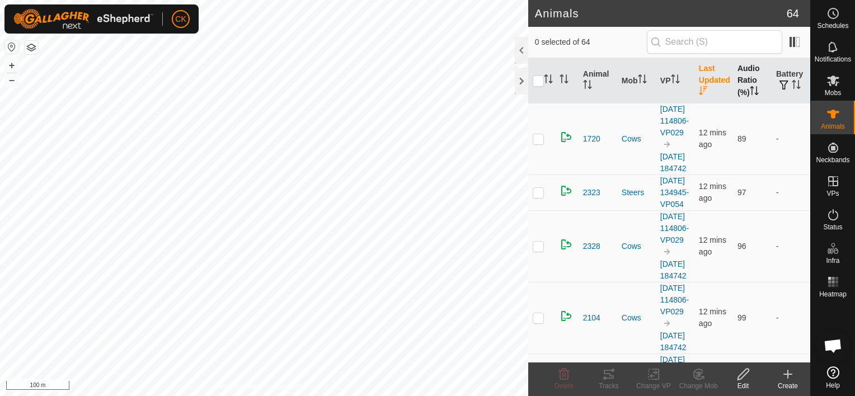
click at [744, 76] on th "Audio Ratio (%)" at bounding box center [752, 80] width 39 height 45
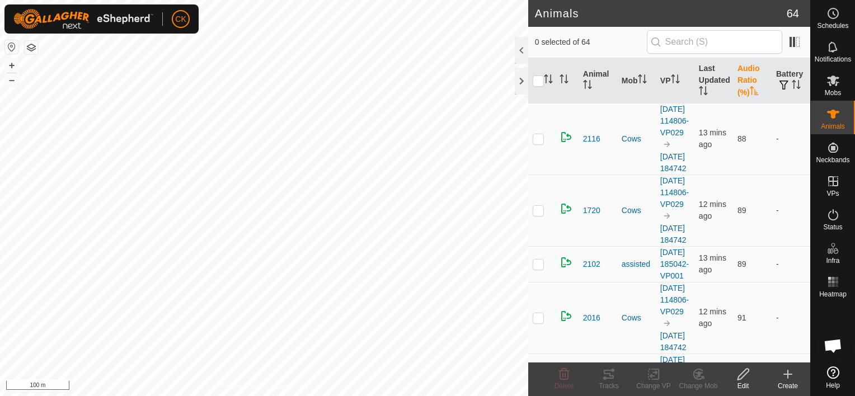
click at [744, 76] on th "Audio Ratio (%)" at bounding box center [752, 80] width 39 height 45
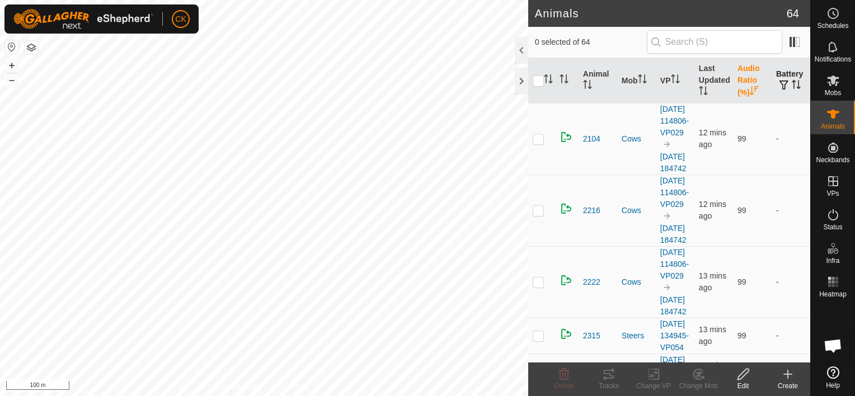
click at [777, 79] on th "Battery" at bounding box center [791, 80] width 39 height 45
click at [777, 80] on button "button" at bounding box center [784, 85] width 16 height 11
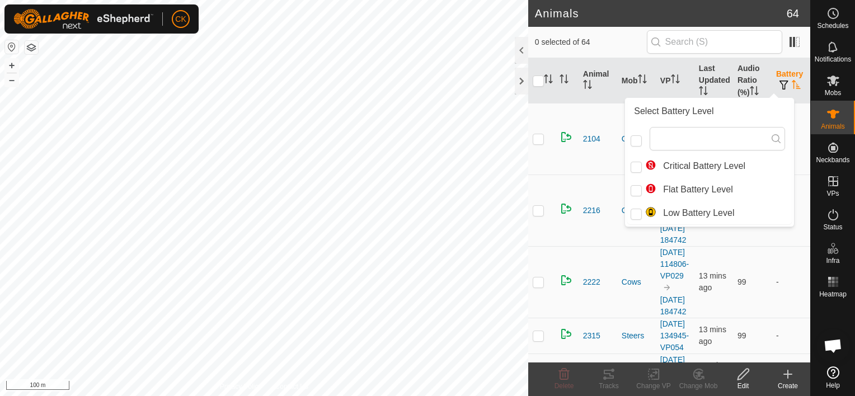
click at [779, 81] on span "button" at bounding box center [783, 85] width 9 height 9
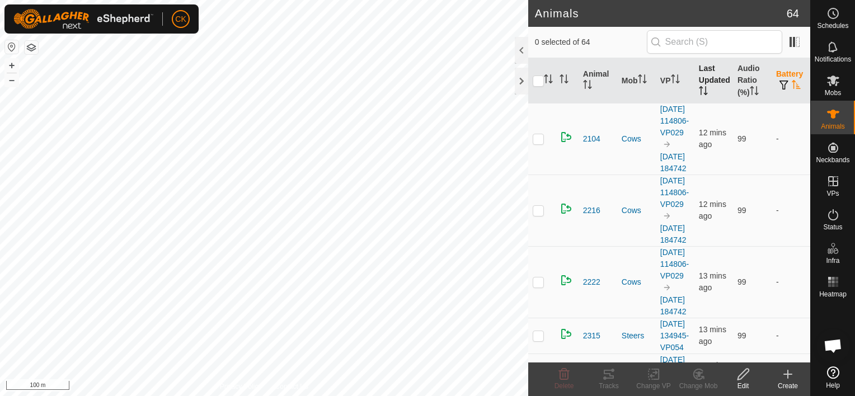
click at [700, 78] on th "Last Updated" at bounding box center [713, 80] width 39 height 45
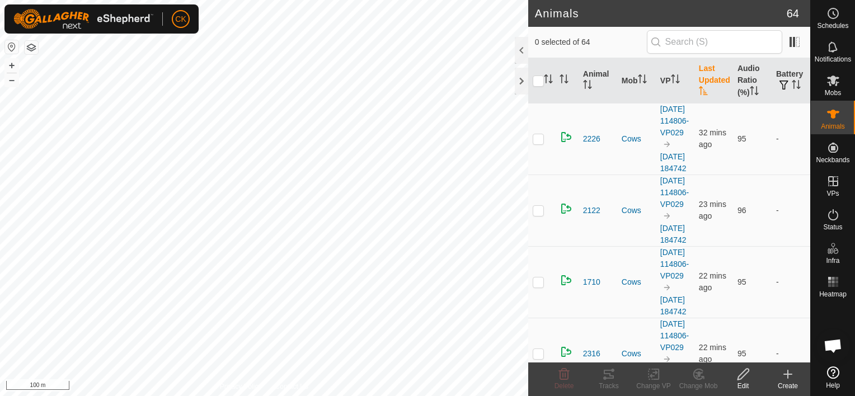
click at [700, 78] on th "Last Updated" at bounding box center [713, 80] width 39 height 45
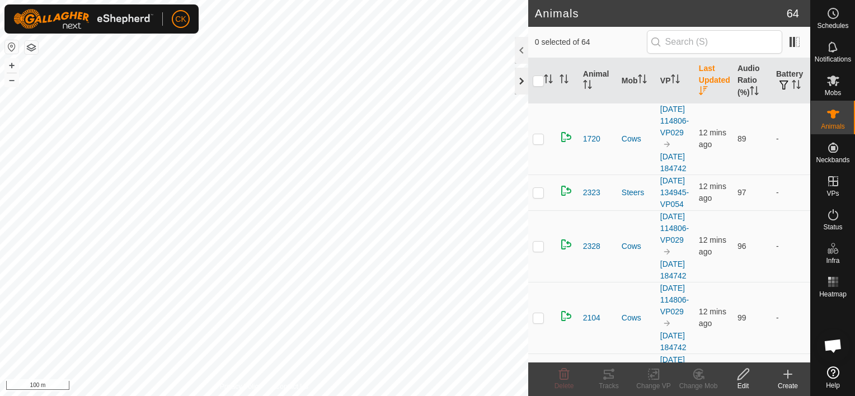
click at [522, 76] on div at bounding box center [521, 81] width 13 height 27
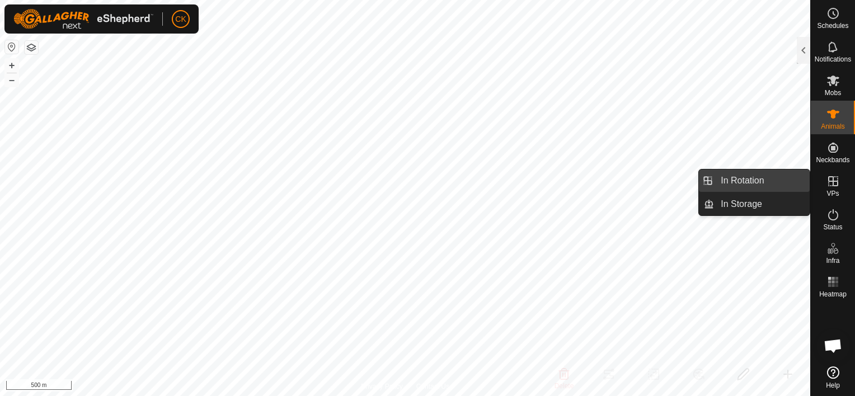
click at [750, 179] on link "In Rotation" at bounding box center [762, 181] width 96 height 22
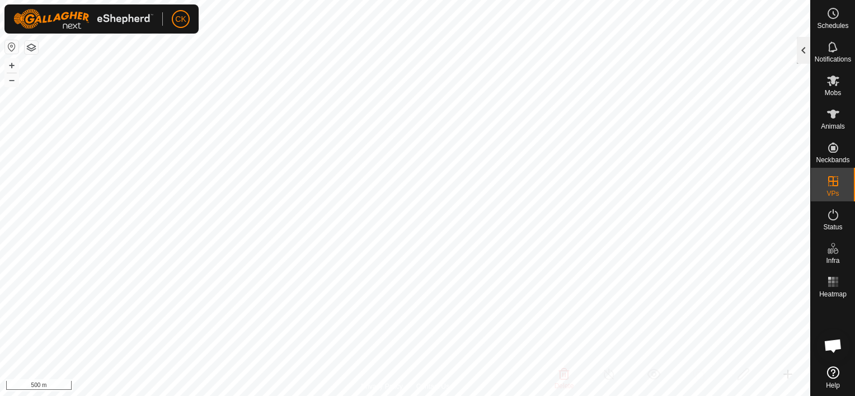
click at [804, 48] on div at bounding box center [803, 50] width 13 height 27
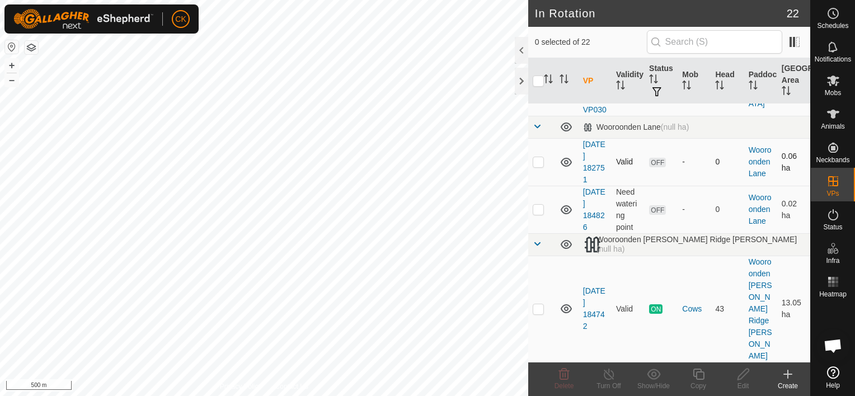
scroll to position [1315, 0]
click at [537, 313] on p-checkbox at bounding box center [538, 308] width 11 height 9
checkbox input "true"
click at [700, 374] on icon at bounding box center [699, 374] width 14 height 13
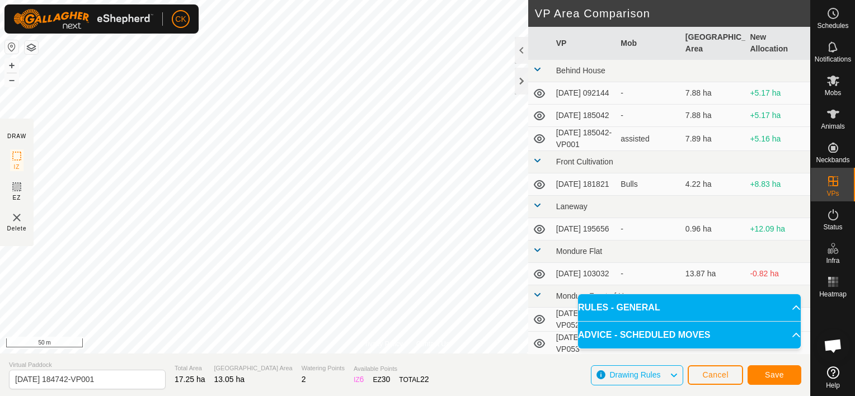
click at [474, 361] on div "Privacy Policy Contact Us Type: Inclusion Zone undefined Animal + – ⇧ i 50 m DR…" at bounding box center [405, 198] width 810 height 396
click at [772, 376] on span "Save" at bounding box center [774, 374] width 19 height 9
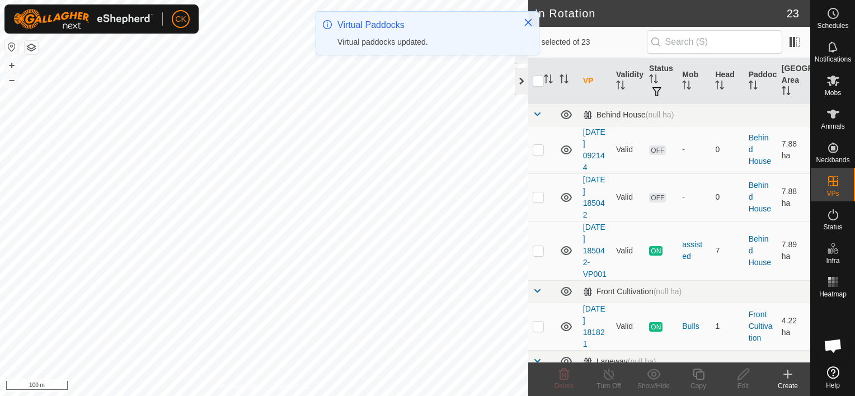
click at [521, 82] on div at bounding box center [521, 81] width 13 height 27
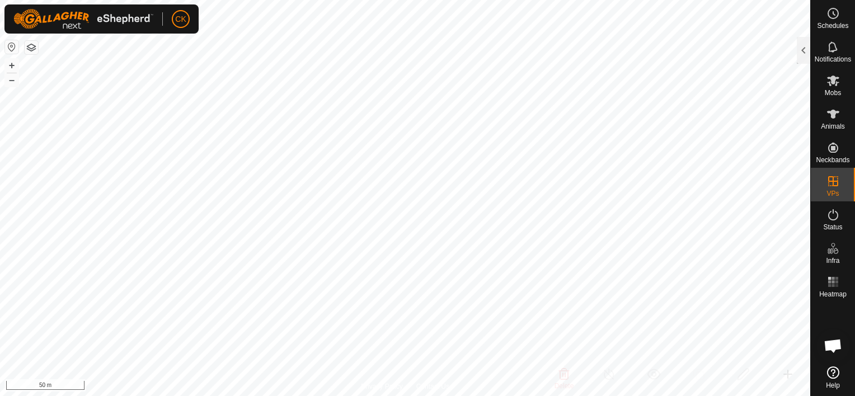
scroll to position [90, 0]
